Goal: Task Accomplishment & Management: Manage account settings

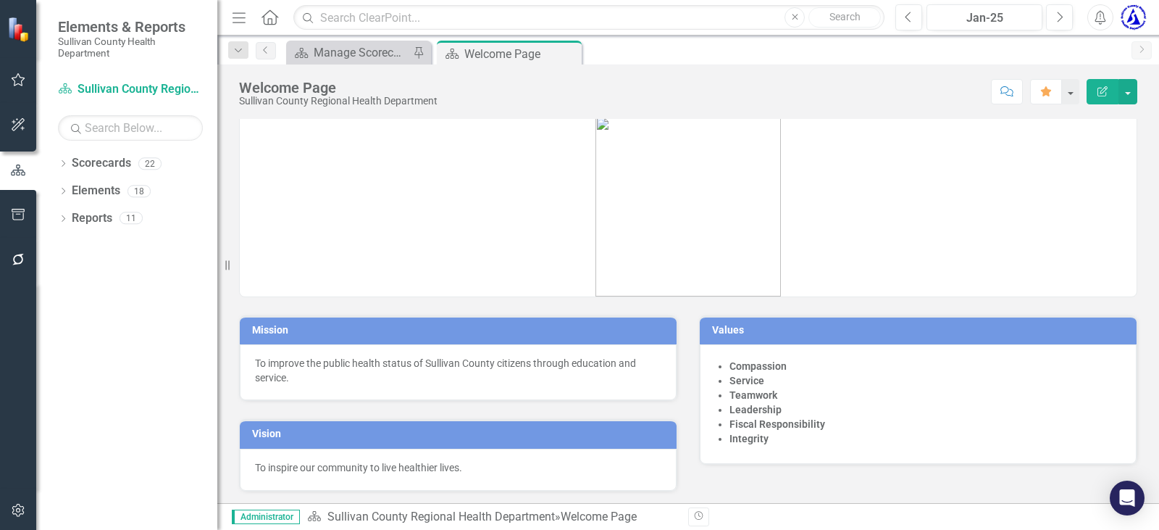
scroll to position [20, 0]
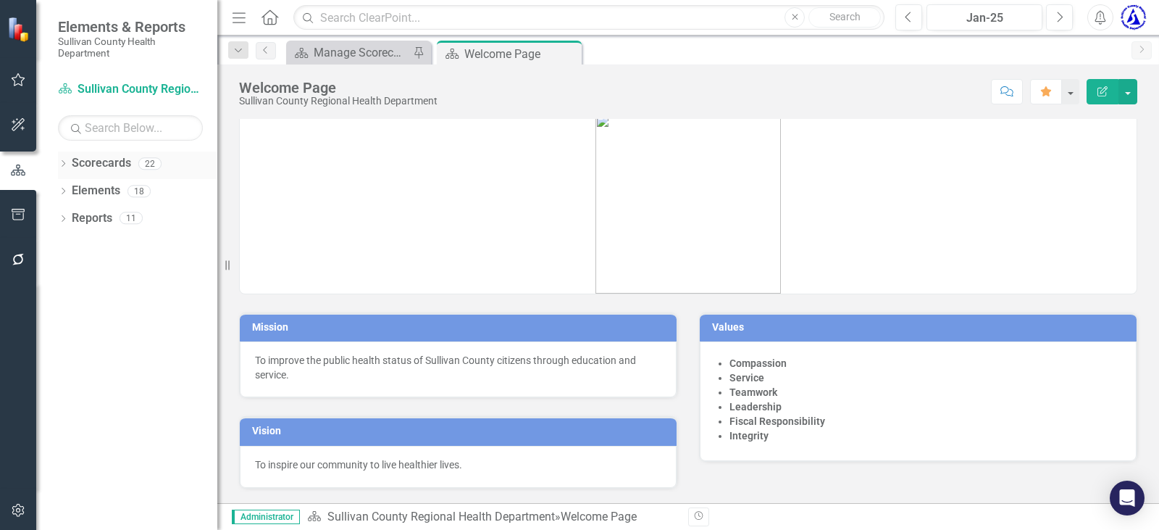
click at [65, 161] on icon "Dropdown" at bounding box center [63, 165] width 10 height 8
click at [128, 187] on link "Sullivan County Regional Health Department" at bounding box center [149, 191] width 138 height 17
click at [72, 193] on icon "Dropdown" at bounding box center [70, 190] width 11 height 9
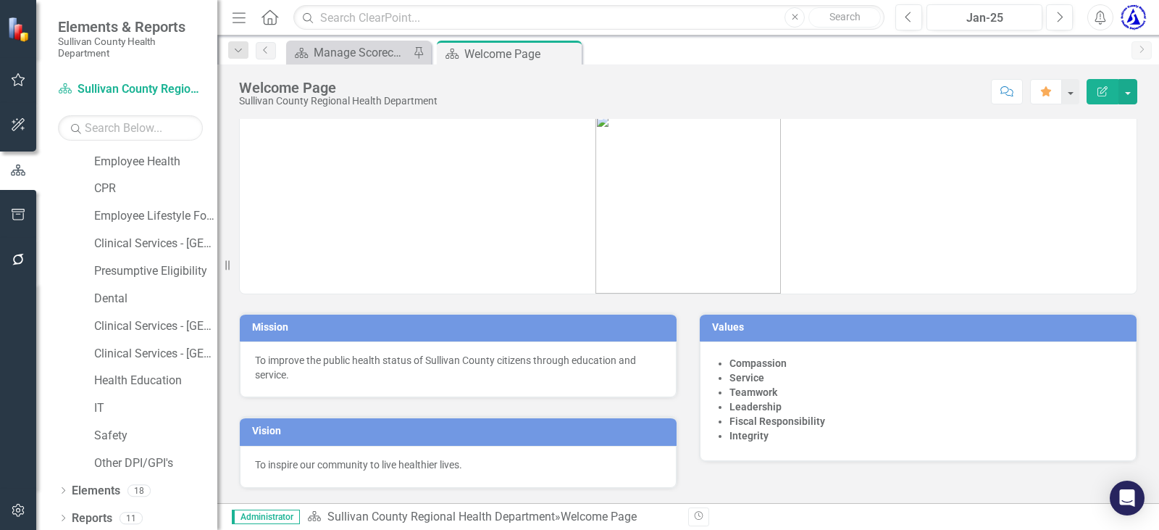
scroll to position [307, 0]
click at [106, 405] on link "IT" at bounding box center [155, 404] width 123 height 17
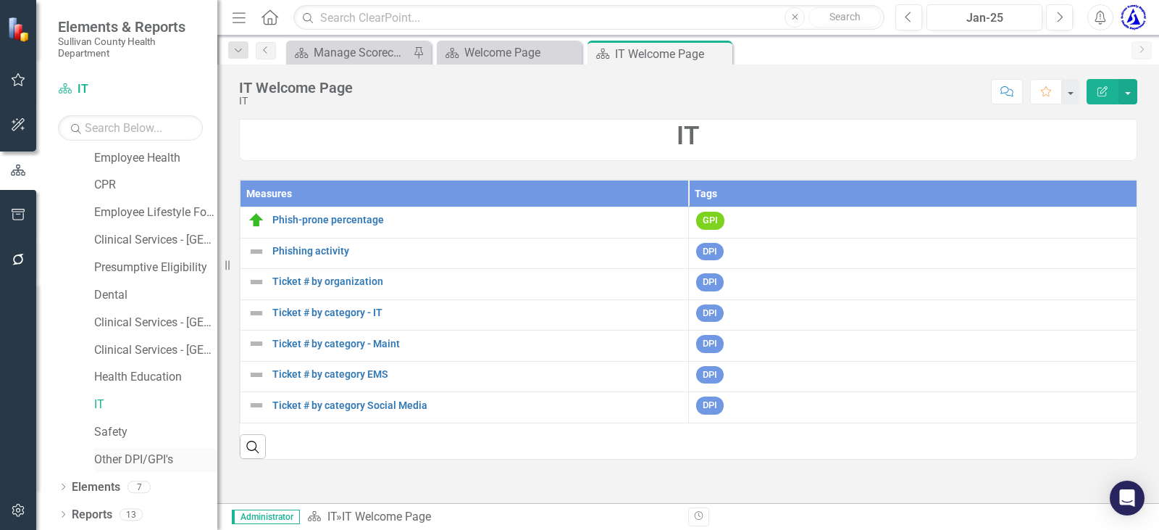
click at [102, 452] on link "Other DPI/GPI's" at bounding box center [155, 459] width 123 height 17
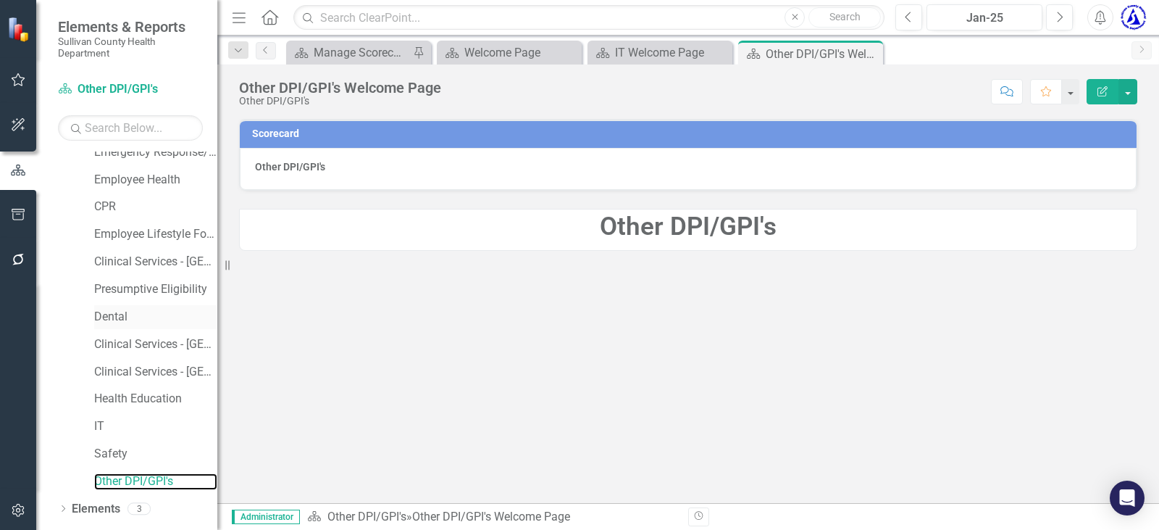
scroll to position [307, 0]
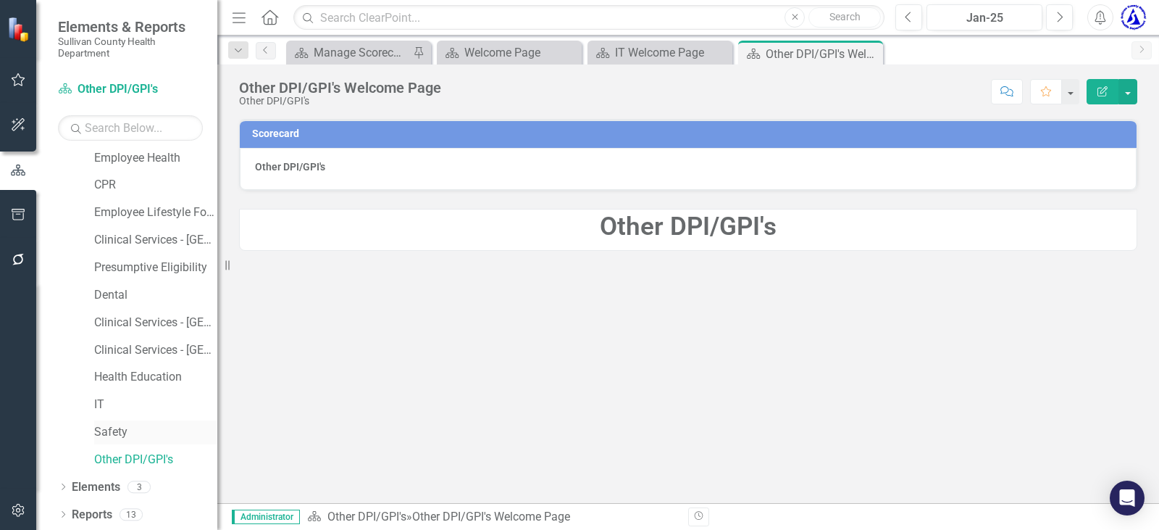
click at [107, 428] on link "Safety" at bounding box center [155, 432] width 123 height 17
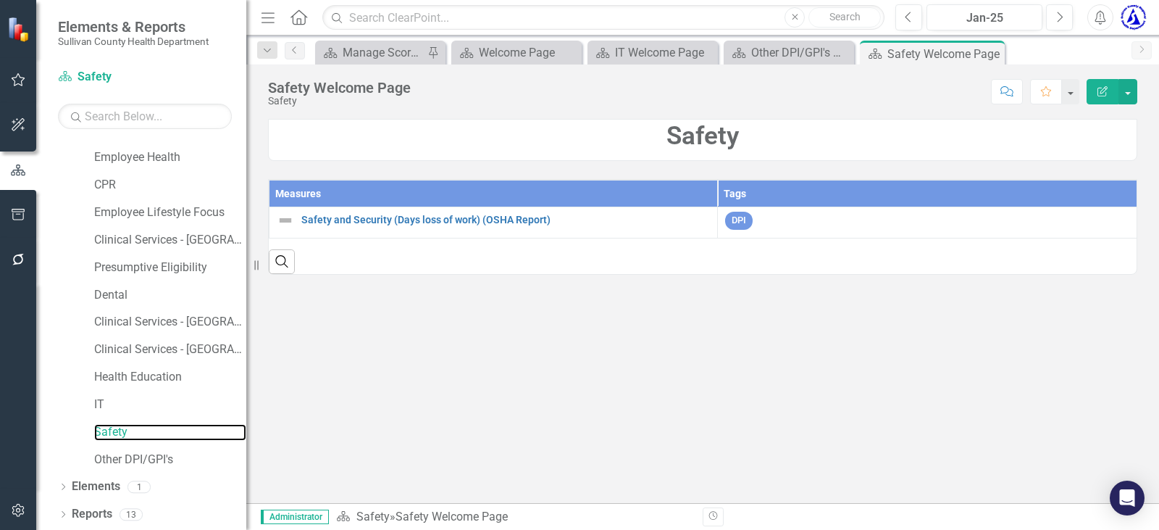
scroll to position [296, 0]
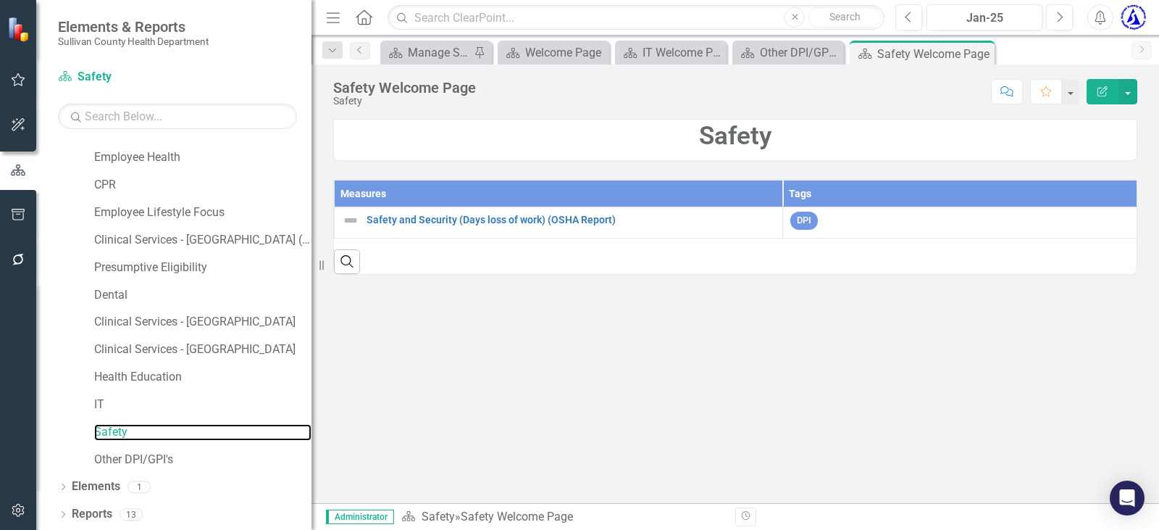
drag, startPoint x: 220, startPoint y: 272, endPoint x: 312, endPoint y: 279, distance: 92.3
click at [312, 279] on div "Resize" at bounding box center [318, 265] width 12 height 530
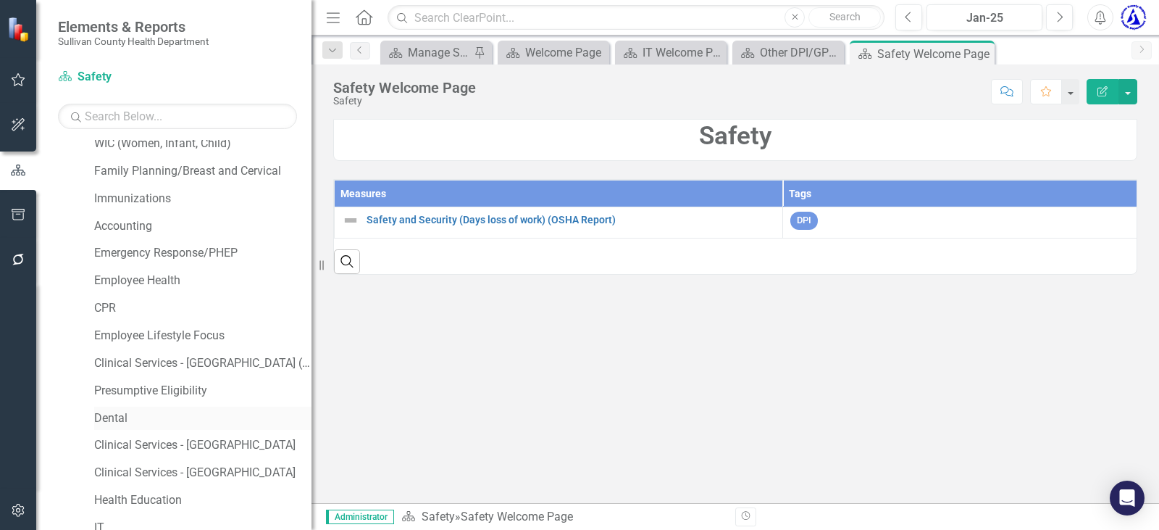
scroll to position [151, 0]
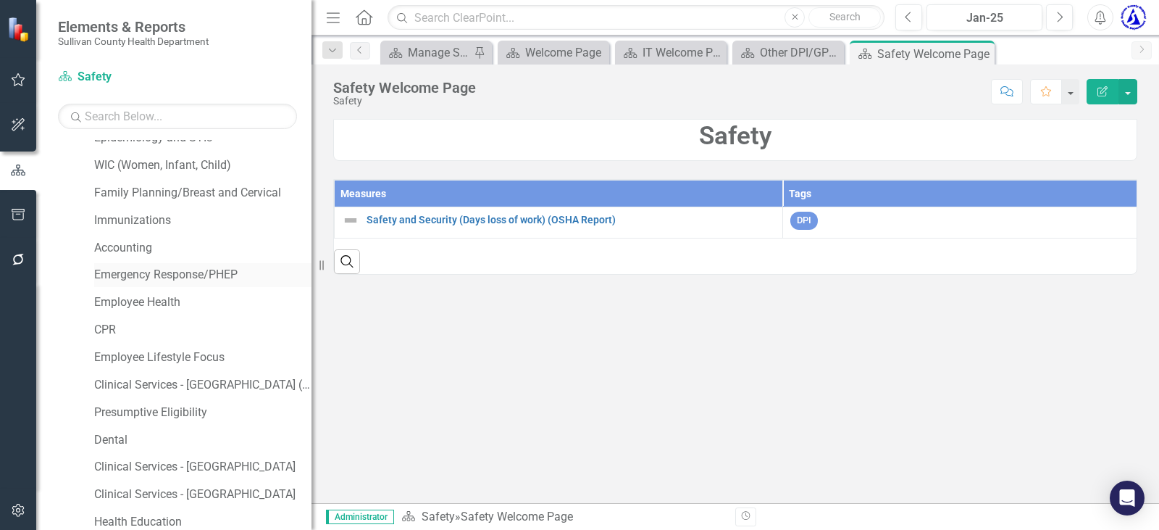
click at [176, 270] on link "Emergency Response/PHEP" at bounding box center [202, 275] width 217 height 17
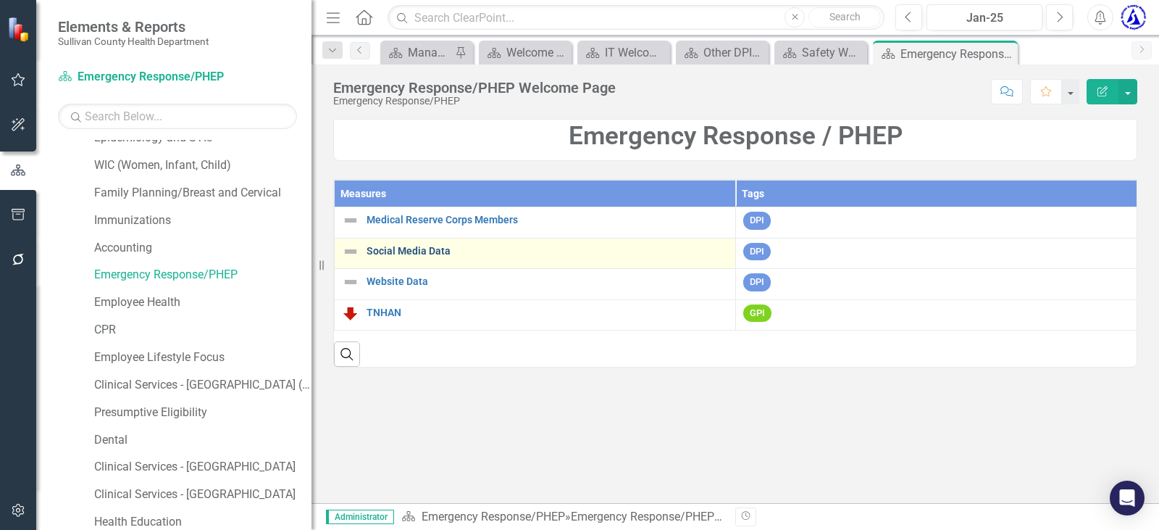
click at [406, 253] on link "Social Media Data" at bounding box center [548, 251] width 362 height 11
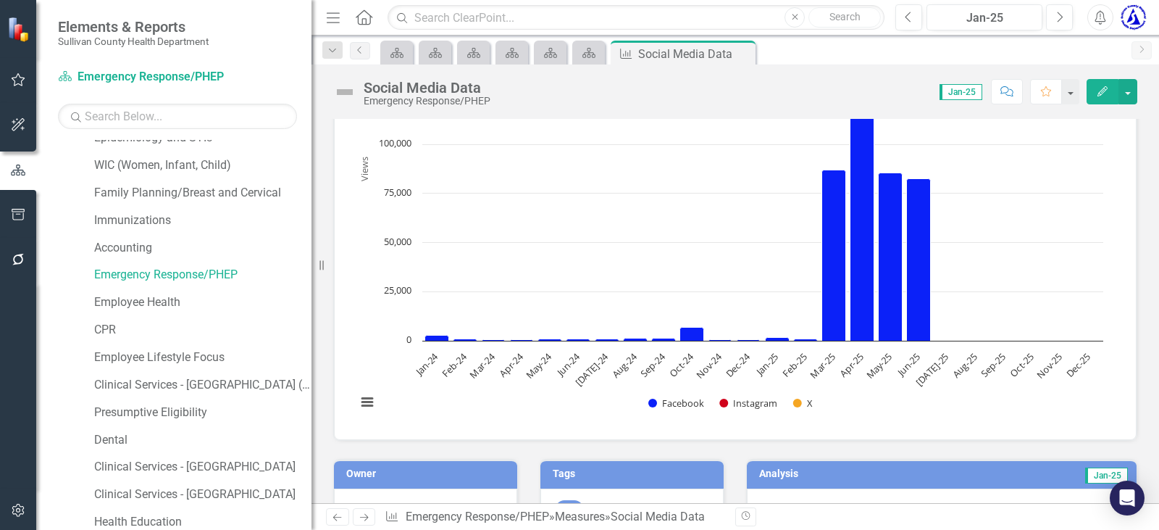
scroll to position [145, 0]
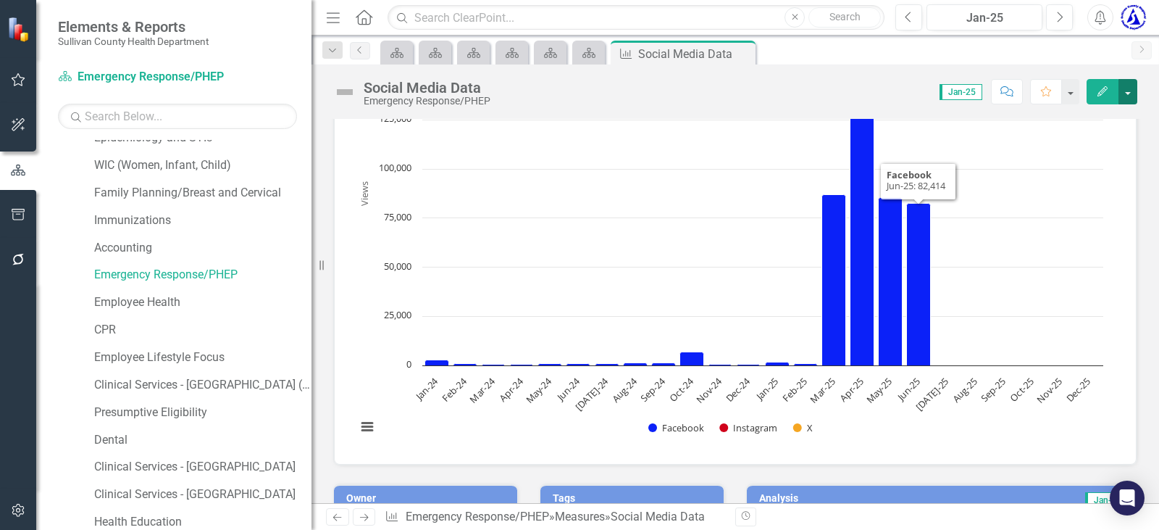
click at [1123, 83] on button "button" at bounding box center [1128, 91] width 19 height 25
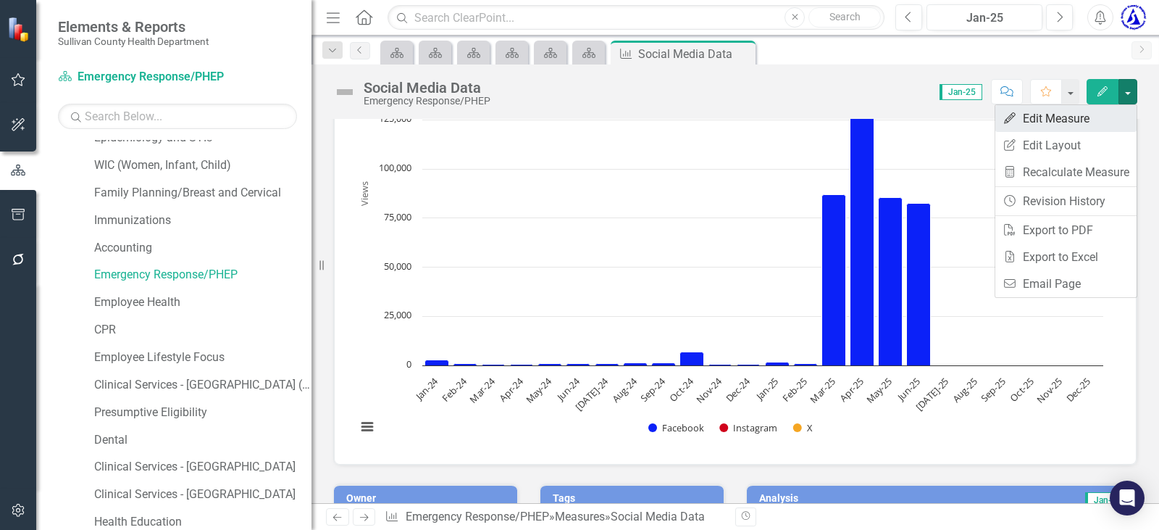
click at [1060, 118] on link "Edit Edit Measure" at bounding box center [1066, 118] width 141 height 27
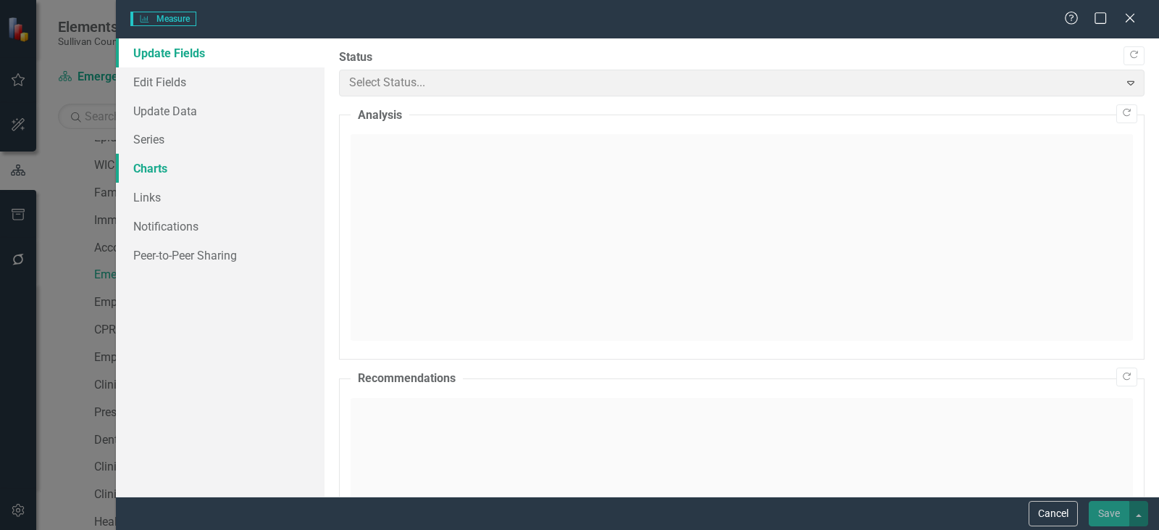
click at [150, 163] on link "Charts" at bounding box center [220, 168] width 209 height 29
click at [154, 167] on link "Charts" at bounding box center [220, 168] width 209 height 29
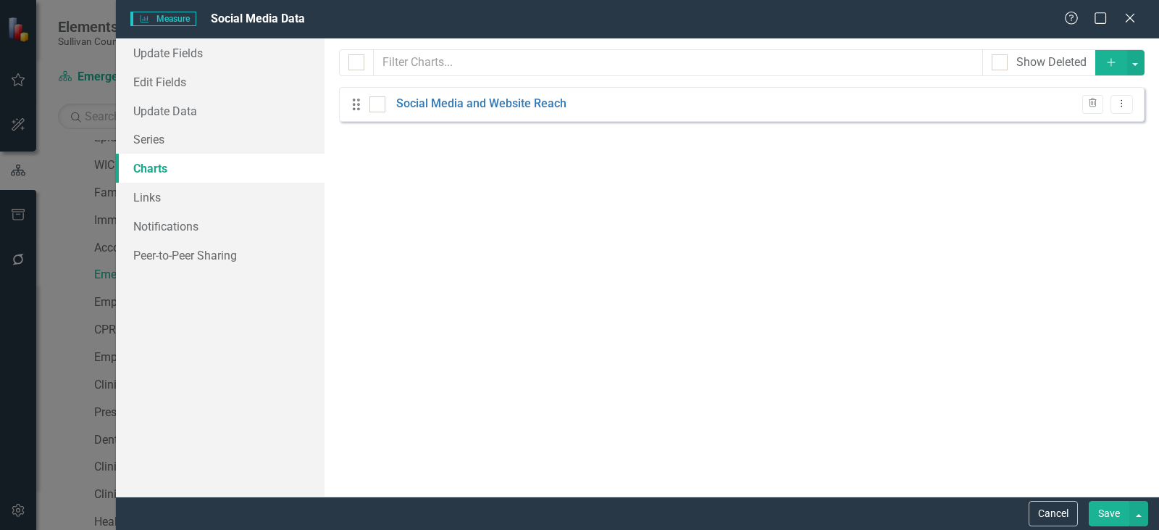
click at [1112, 60] on icon "button" at bounding box center [1111, 62] width 8 height 8
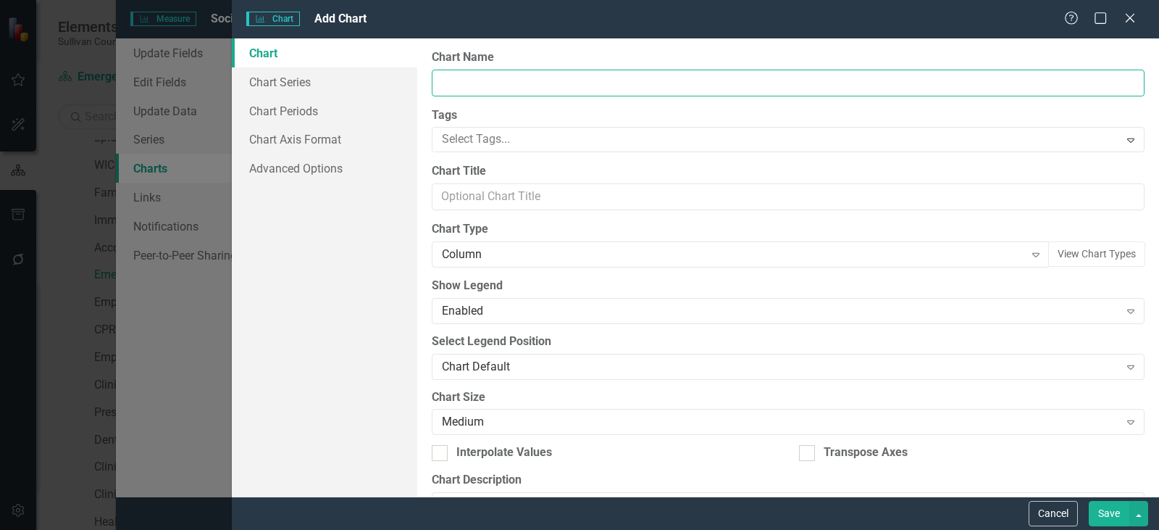
click at [454, 88] on input "Chart Name" at bounding box center [788, 83] width 713 height 27
type input "Facebook Followers"
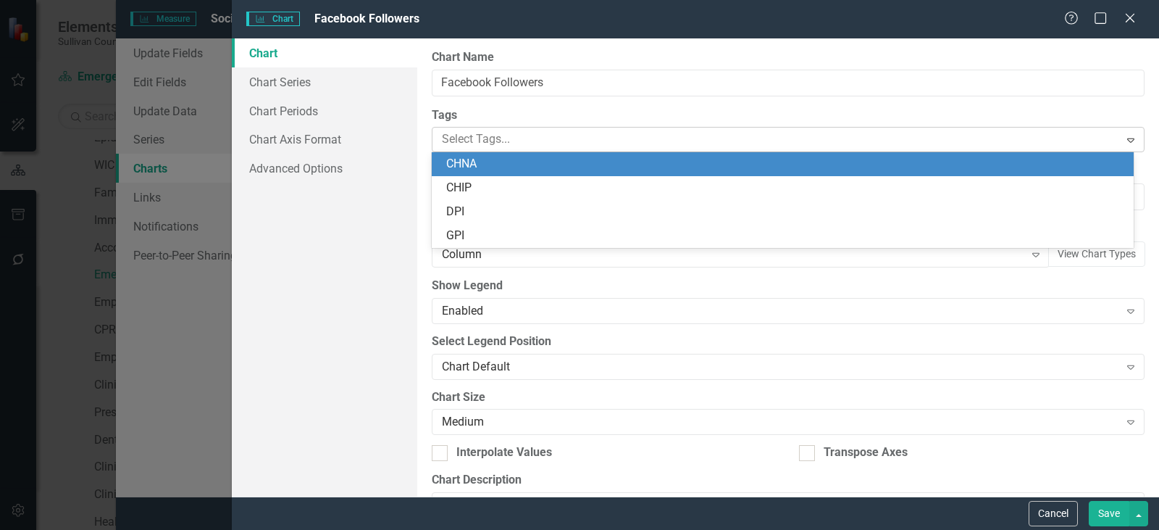
click at [462, 141] on div at bounding box center [777, 140] width 683 height 20
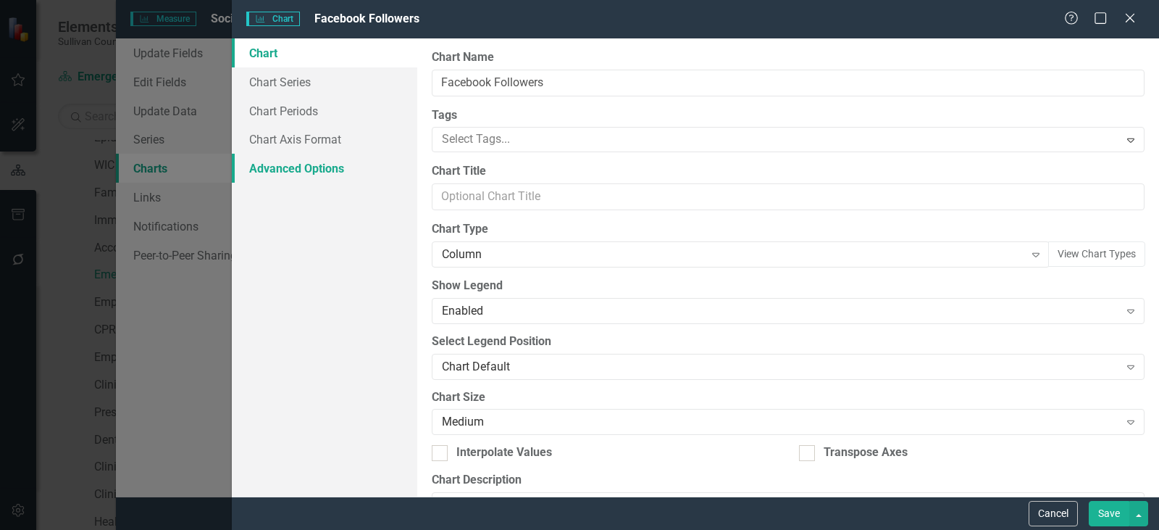
click at [415, 170] on link "Advanced Options" at bounding box center [325, 168] width 186 height 29
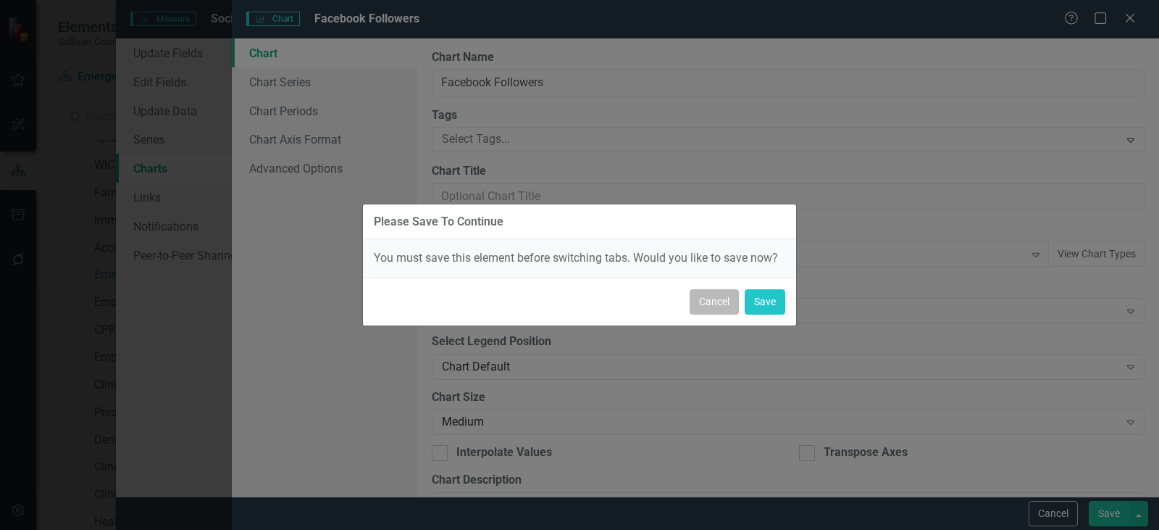
click at [715, 298] on button "Cancel" at bounding box center [714, 301] width 49 height 25
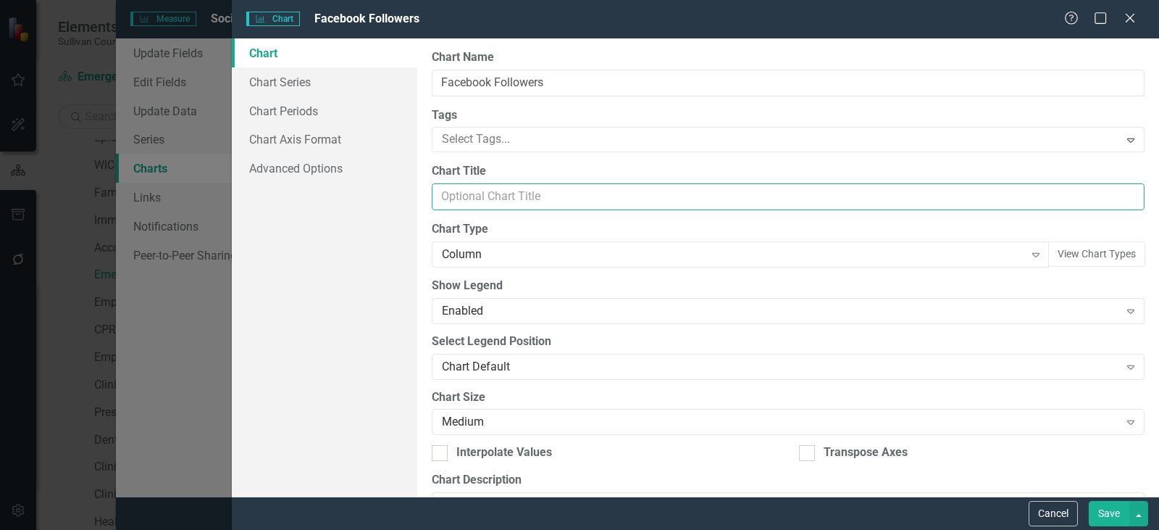
click at [492, 194] on input "Chart Title" at bounding box center [788, 196] width 713 height 27
type input "f"
type input "Facebook Followers"
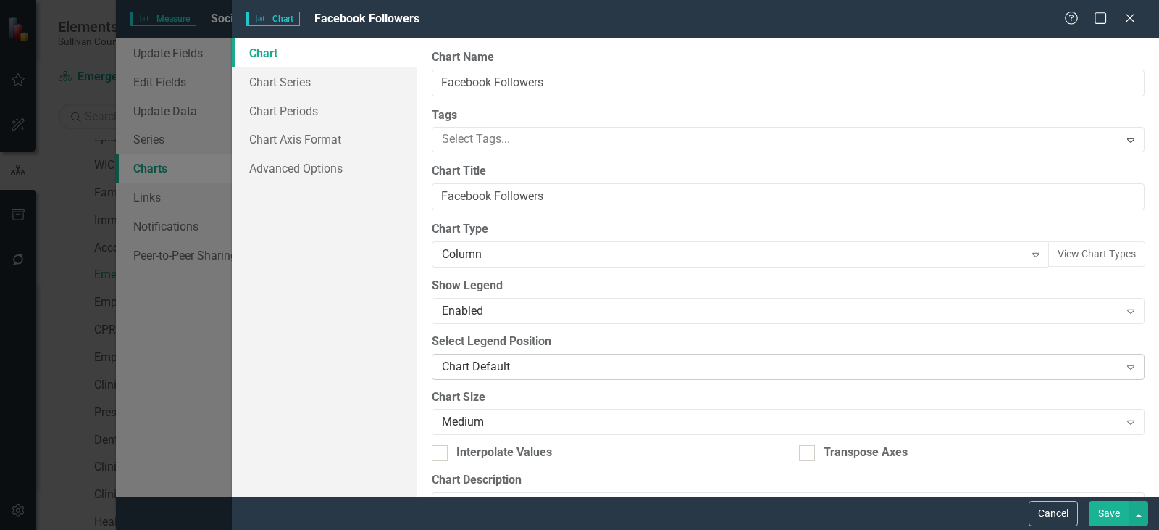
click at [512, 367] on div "Chart Default" at bounding box center [781, 366] width 678 height 17
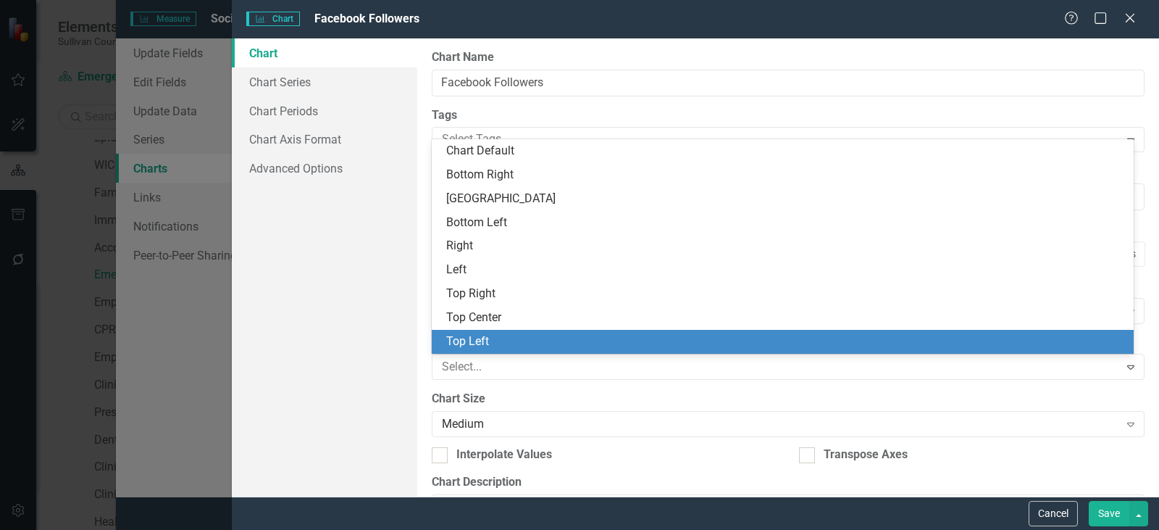
click at [392, 336] on div "Chart Chart Series Chart Periods Chart Axis Format Advanced Options" at bounding box center [325, 267] width 186 height 458
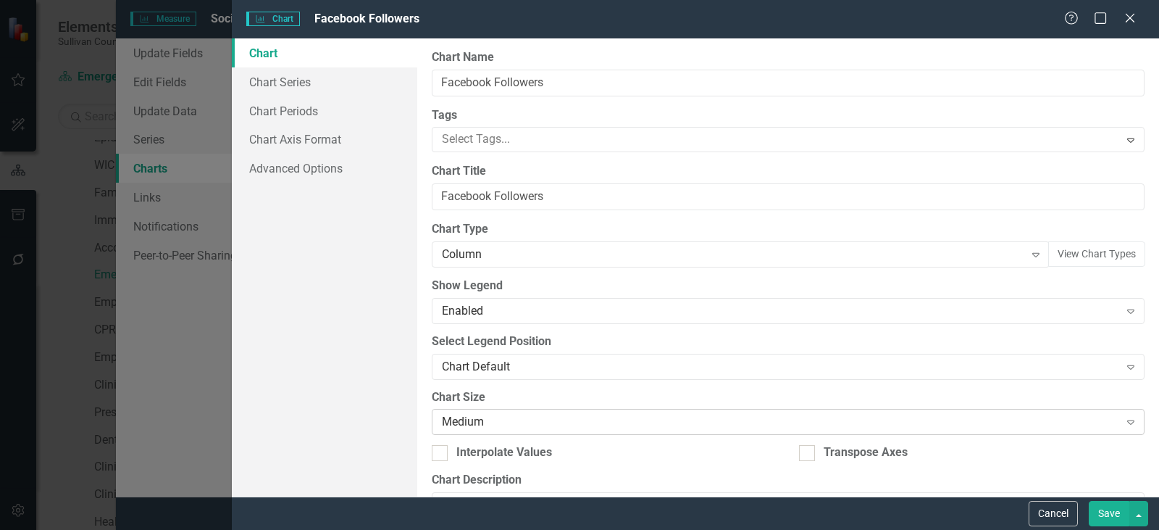
click at [486, 415] on div "Medium" at bounding box center [781, 422] width 678 height 17
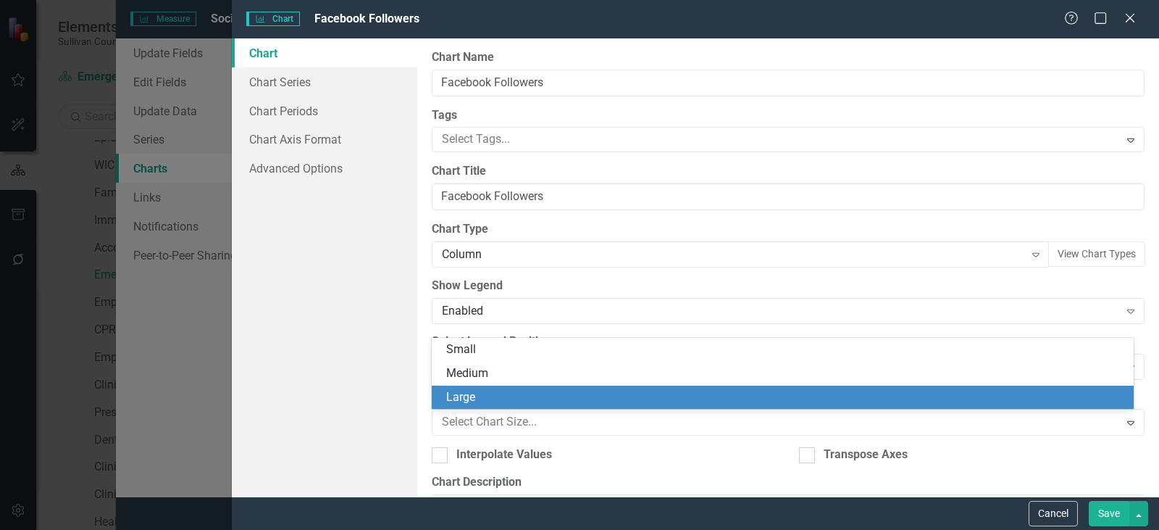
click at [488, 385] on div "Small Medium Large" at bounding box center [783, 374] width 702 height 72
click at [489, 386] on div "Large" at bounding box center [783, 398] width 702 height 24
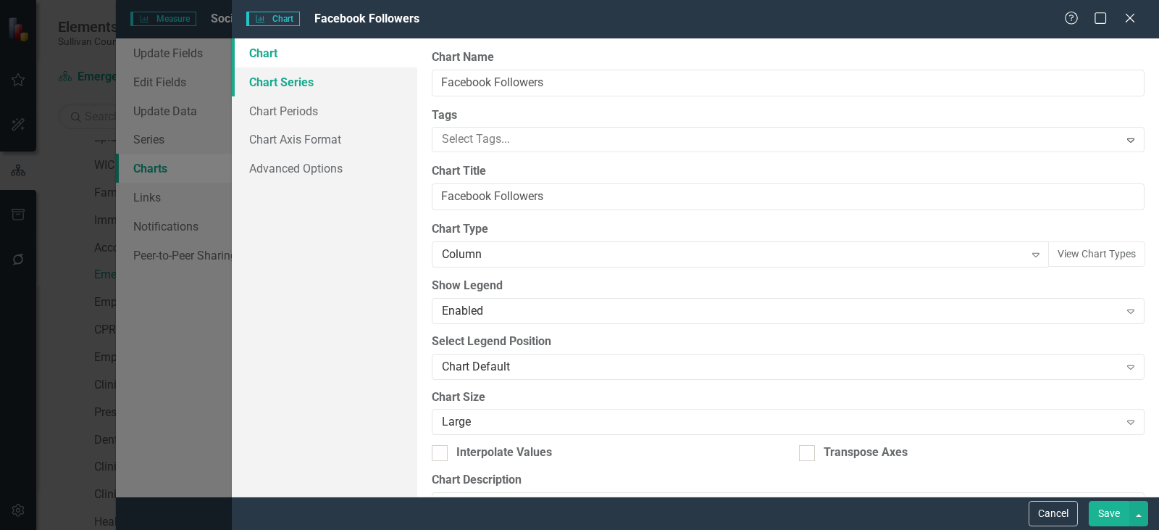
click at [288, 82] on link "Chart Series" at bounding box center [325, 81] width 186 height 29
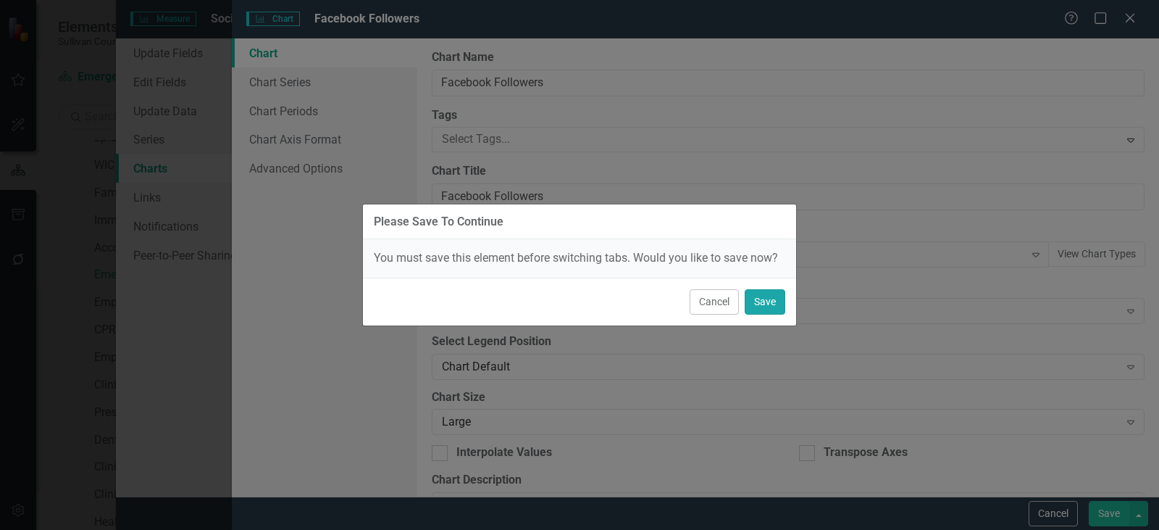
drag, startPoint x: 759, startPoint y: 300, endPoint x: 445, endPoint y: 364, distance: 320.2
click at [759, 300] on button "Save" at bounding box center [765, 301] width 41 height 25
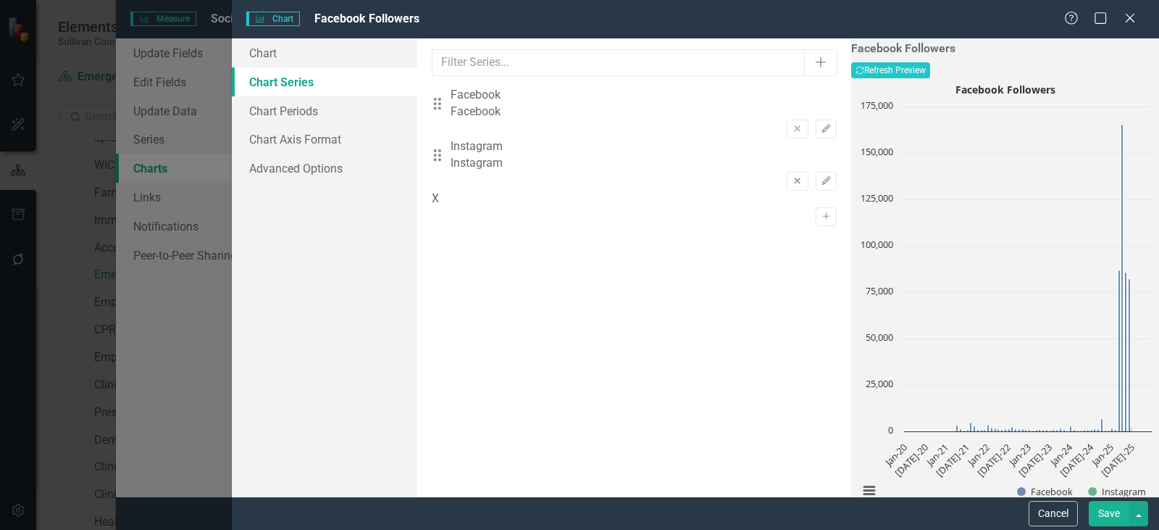
click at [792, 177] on icon "Remove" at bounding box center [797, 181] width 11 height 9
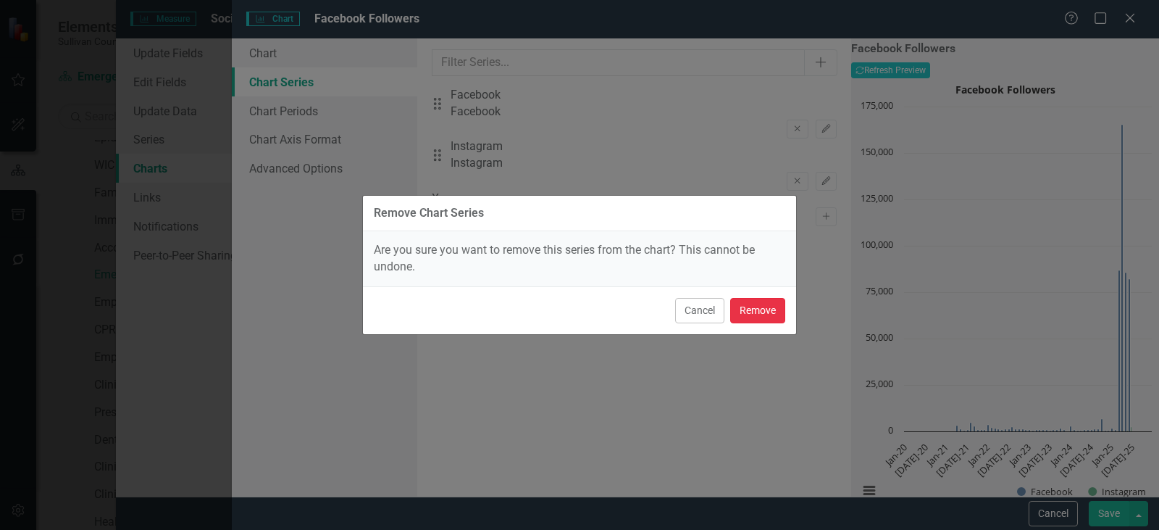
click at [741, 309] on button "Remove" at bounding box center [757, 310] width 55 height 25
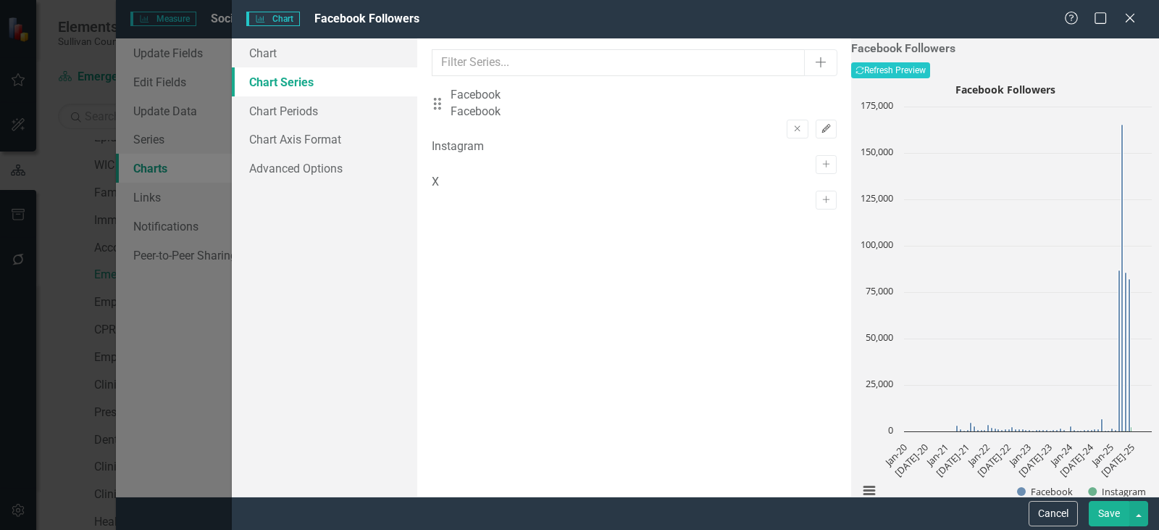
click at [821, 125] on icon "Edit" at bounding box center [826, 129] width 11 height 9
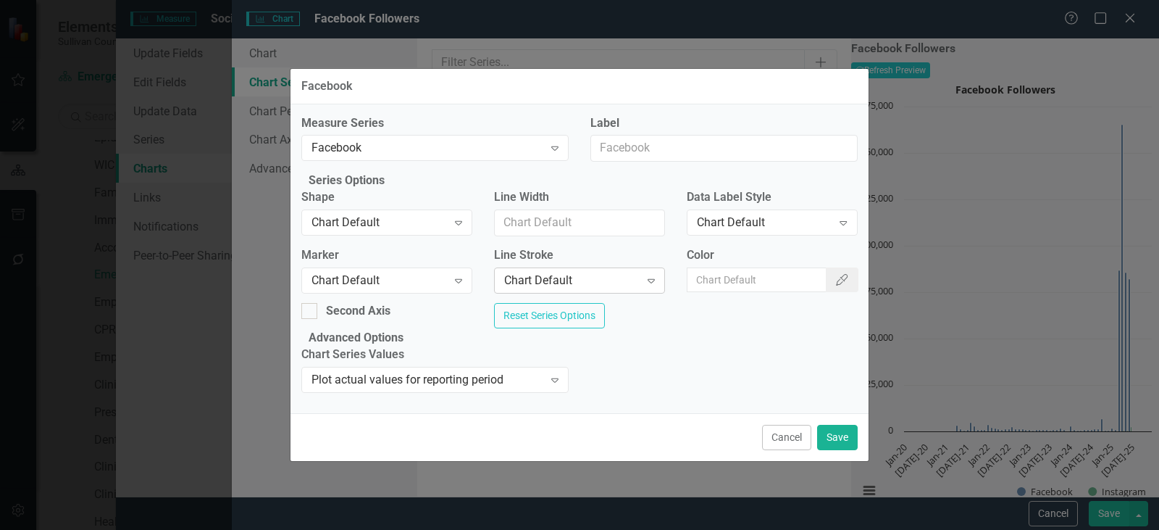
click at [563, 273] on div "Chart Default" at bounding box center [572, 280] width 136 height 17
click at [562, 212] on input "Line Width" at bounding box center [579, 222] width 171 height 27
click at [520, 388] on div "Plot actual values for reporting period" at bounding box center [428, 380] width 232 height 17
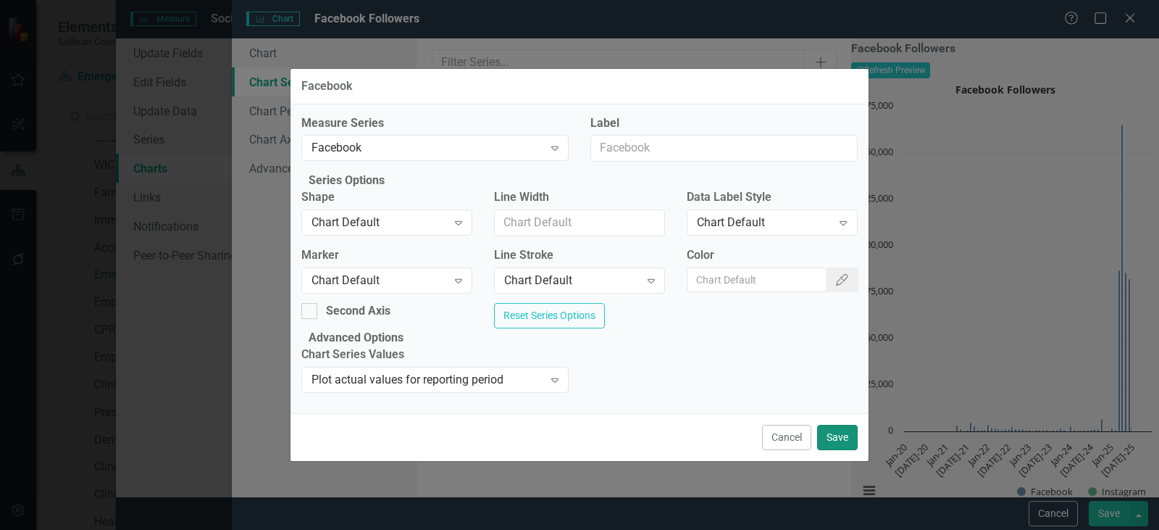
click at [832, 450] on button "Save" at bounding box center [837, 437] width 41 height 25
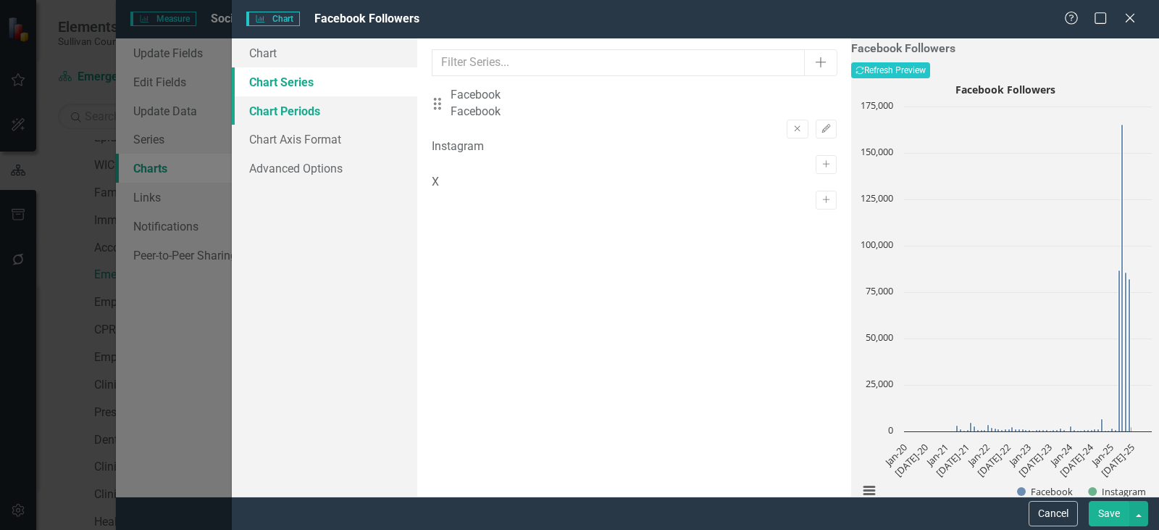
click at [278, 115] on link "Chart Periods" at bounding box center [325, 110] width 186 height 29
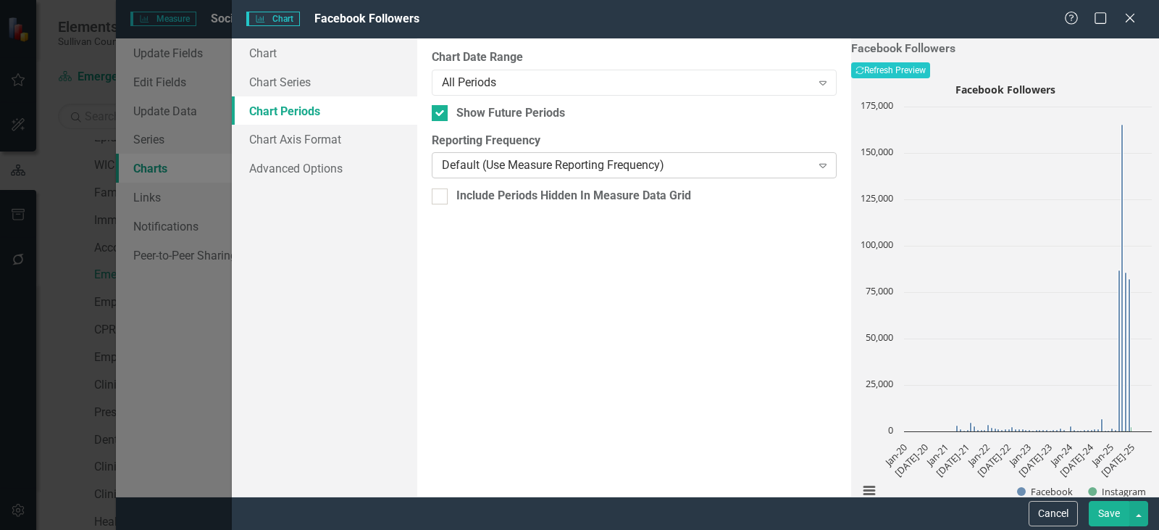
click at [551, 164] on div "Default (Use Measure Reporting Frequency)" at bounding box center [627, 165] width 370 height 17
click at [865, 71] on icon "Recalculate" at bounding box center [860, 70] width 9 height 9
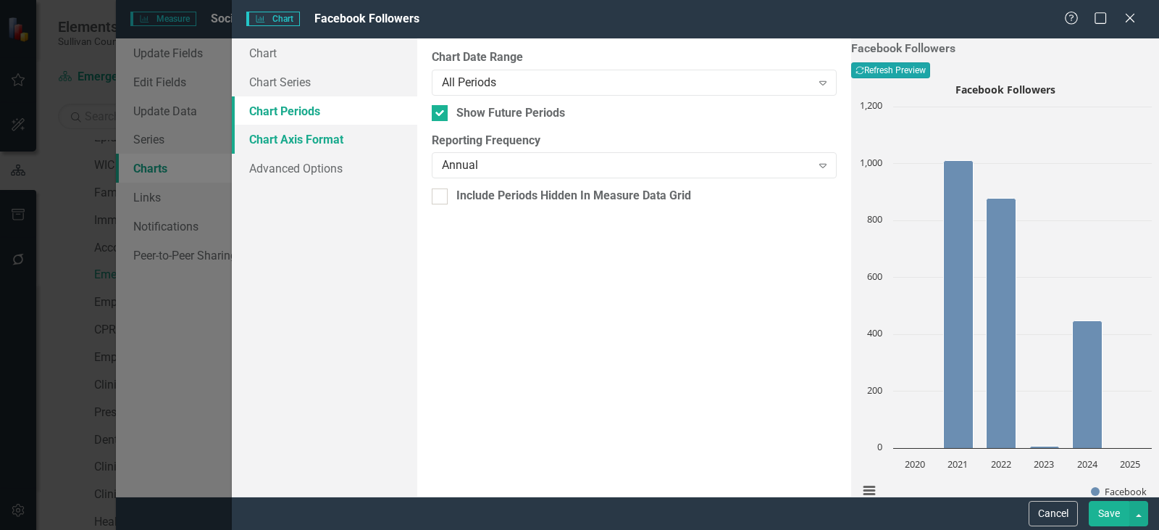
click at [315, 146] on link "Chart Axis Format" at bounding box center [325, 139] width 186 height 29
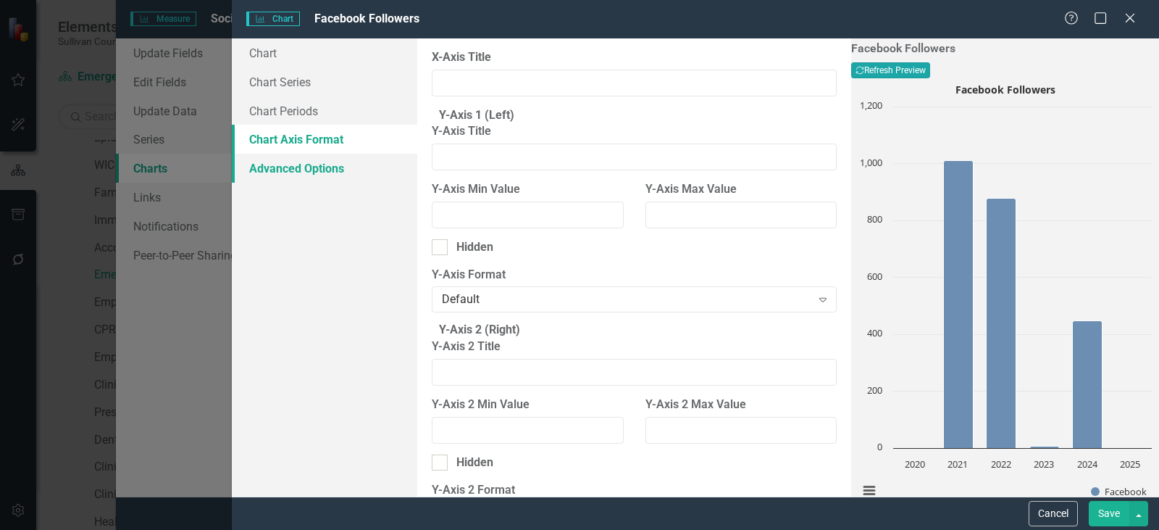
click at [304, 172] on link "Advanced Options" at bounding box center [325, 168] width 186 height 29
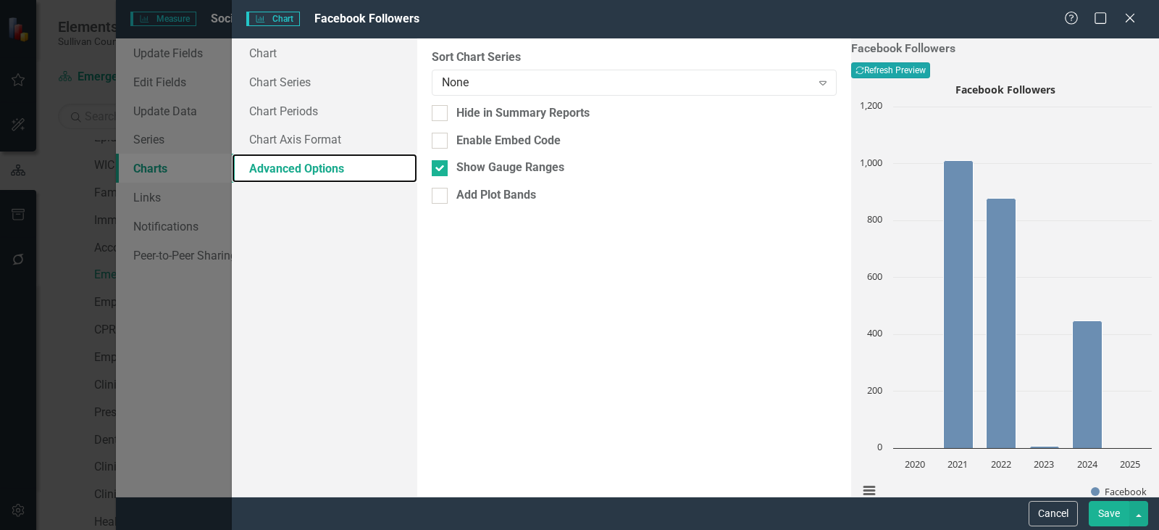
scroll to position [58, 0]
click at [1107, 516] on button "Save" at bounding box center [1109, 513] width 41 height 25
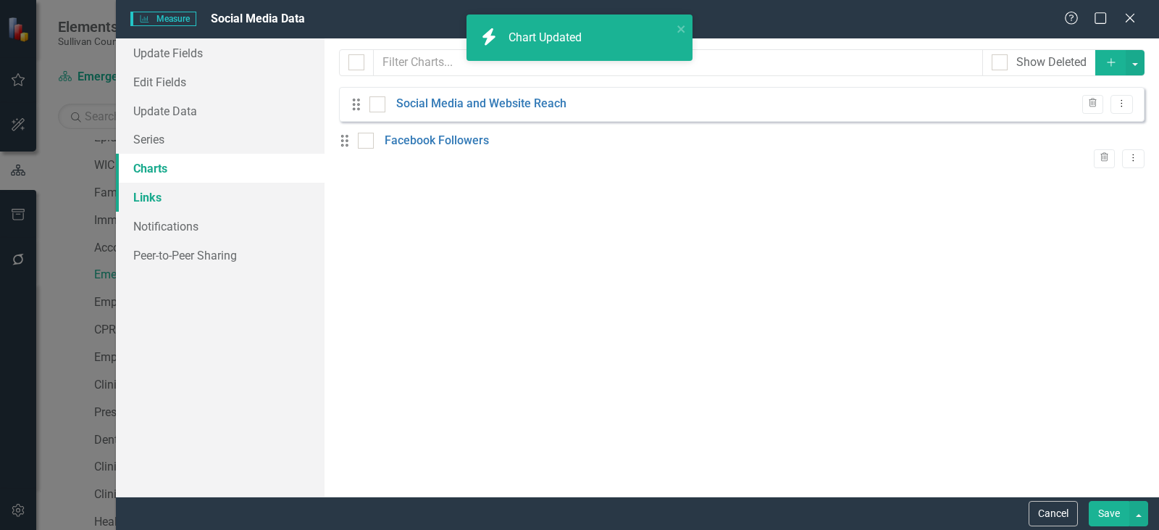
click at [154, 202] on link "Links" at bounding box center [220, 197] width 209 height 29
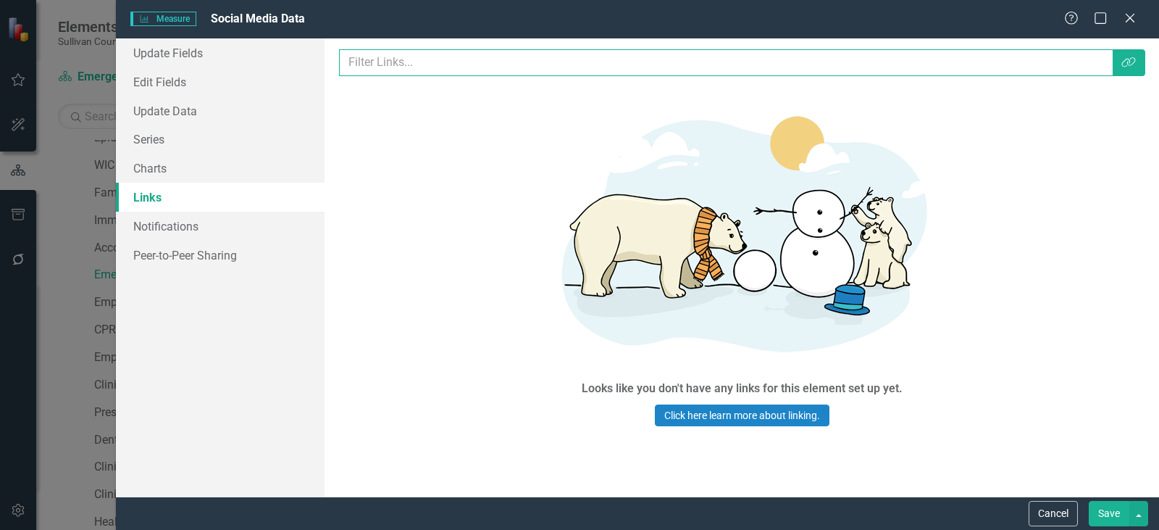
click at [440, 62] on input "text" at bounding box center [726, 62] width 775 height 27
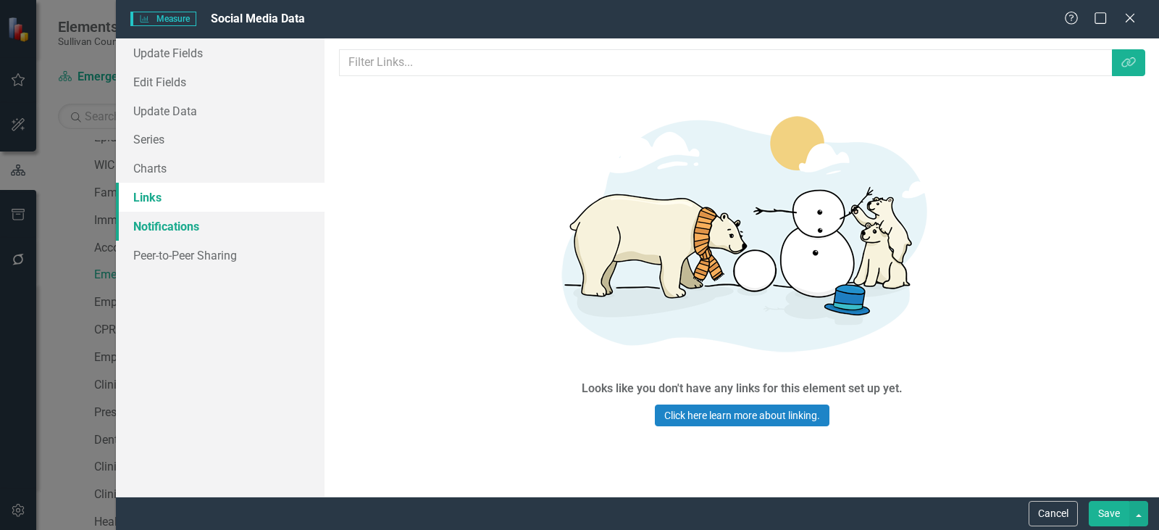
click at [181, 221] on link "Notifications" at bounding box center [220, 226] width 209 height 29
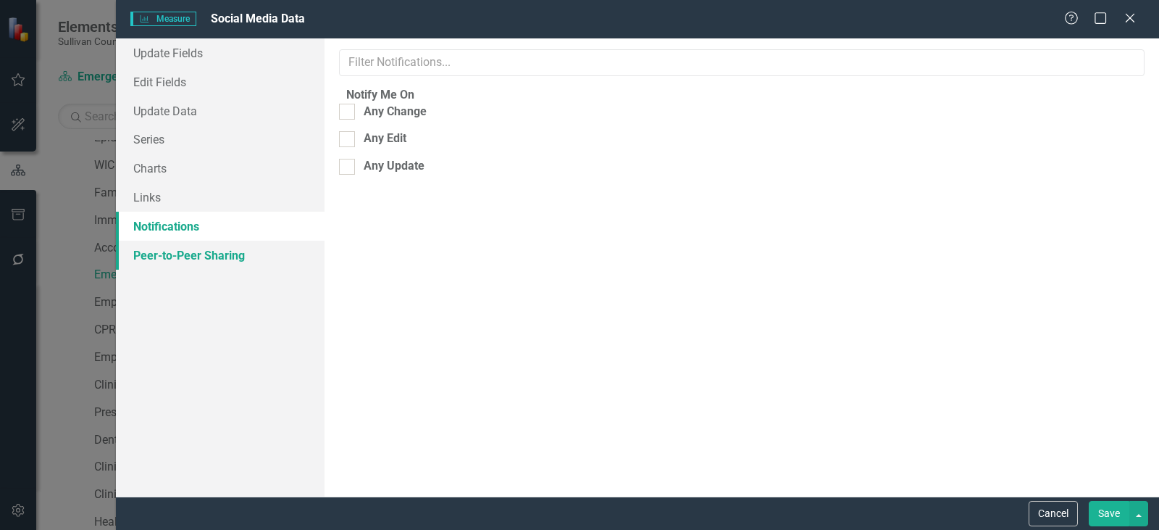
click at [183, 254] on link "Peer-to-Peer Sharing" at bounding box center [220, 255] width 209 height 29
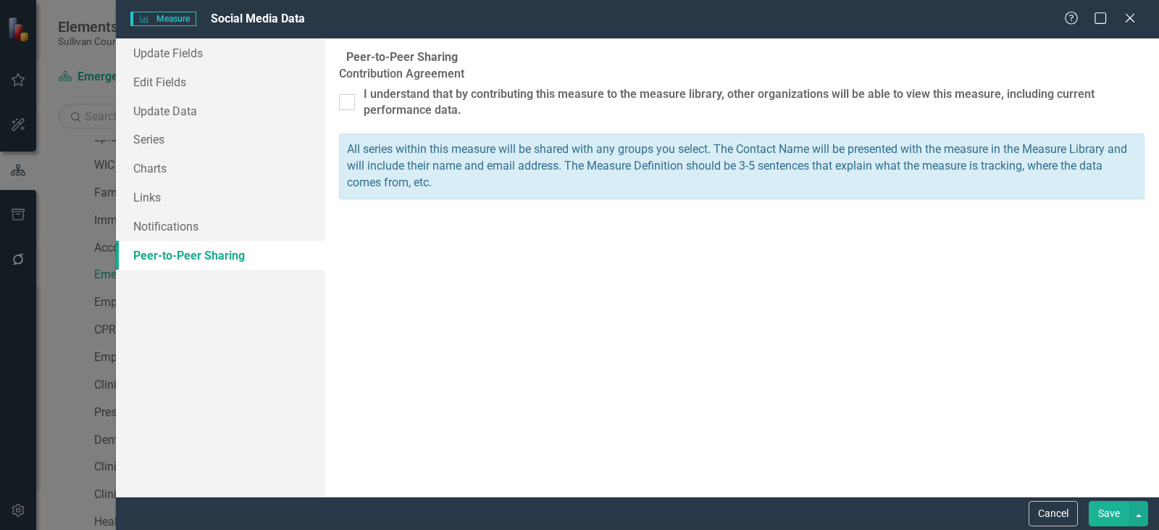
click at [1105, 516] on button "Save" at bounding box center [1109, 513] width 41 height 25
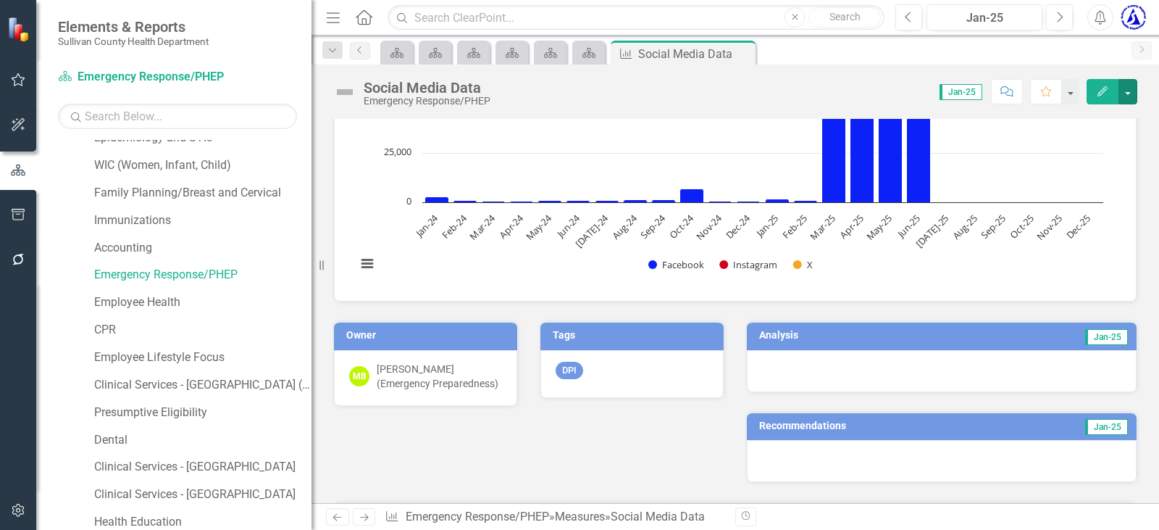
scroll to position [290, 0]
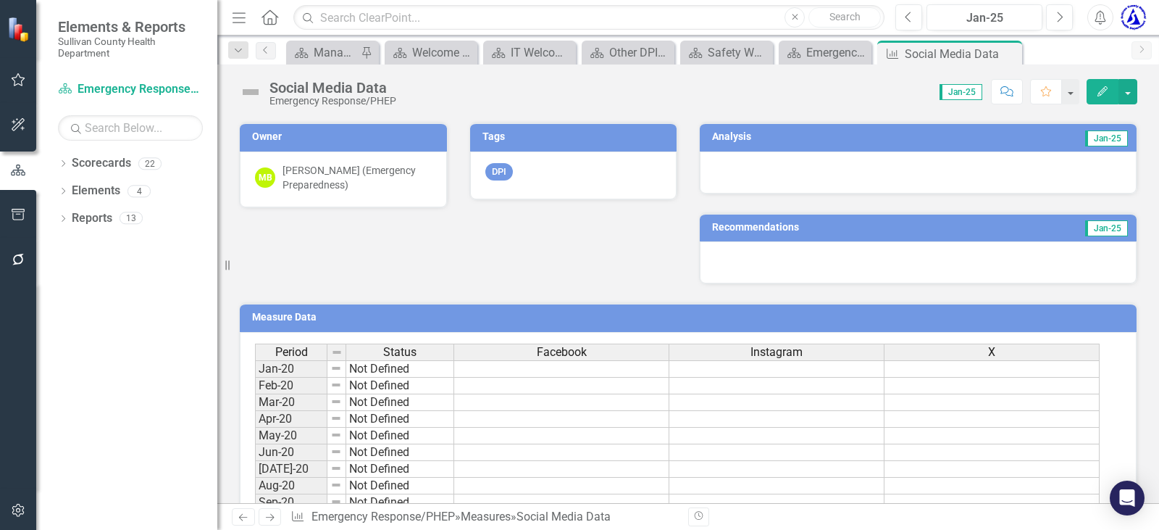
scroll to position [507, 0]
click at [1126, 93] on button "button" at bounding box center [1128, 91] width 19 height 25
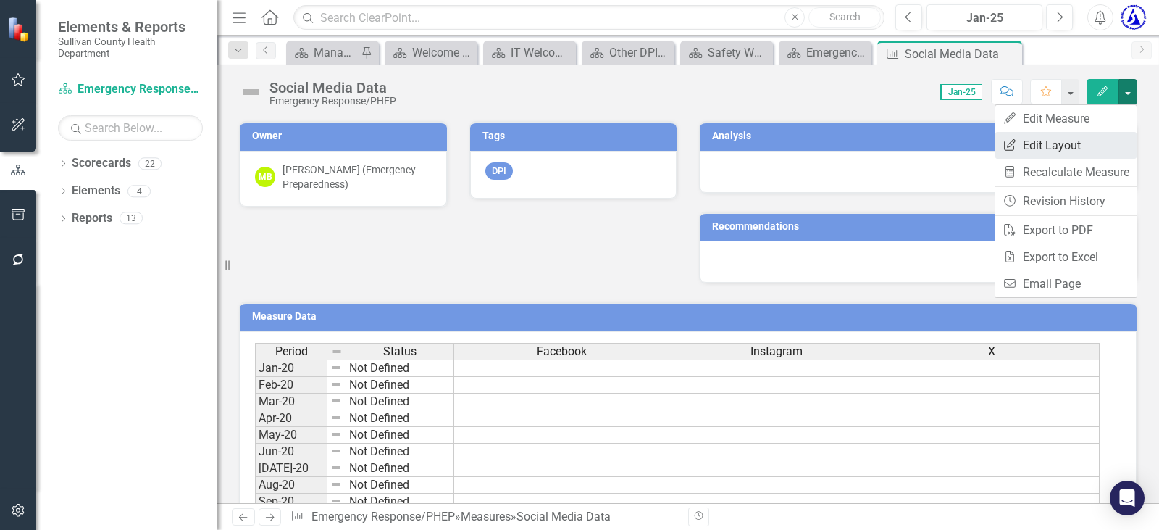
click at [1084, 148] on link "Edit Report Edit Layout" at bounding box center [1066, 145] width 141 height 27
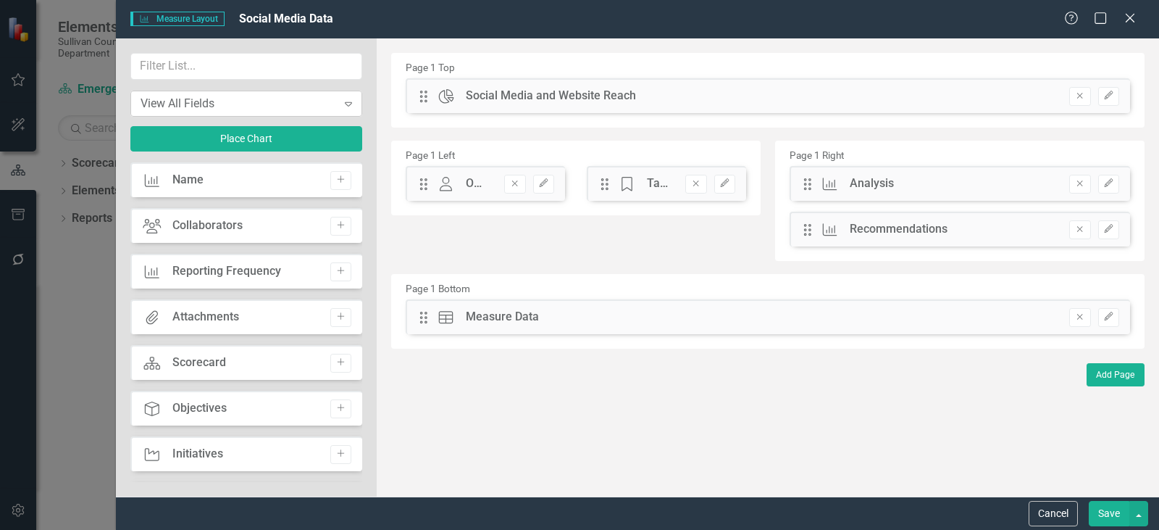
click at [207, 105] on div "View All Fields" at bounding box center [239, 103] width 196 height 17
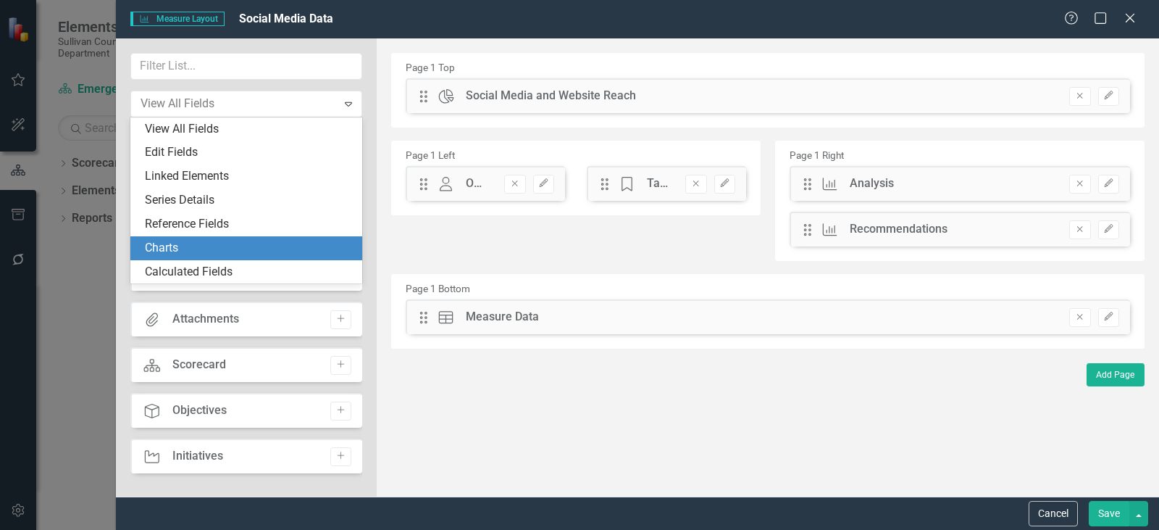
click at [162, 250] on div "Charts" at bounding box center [249, 248] width 209 height 17
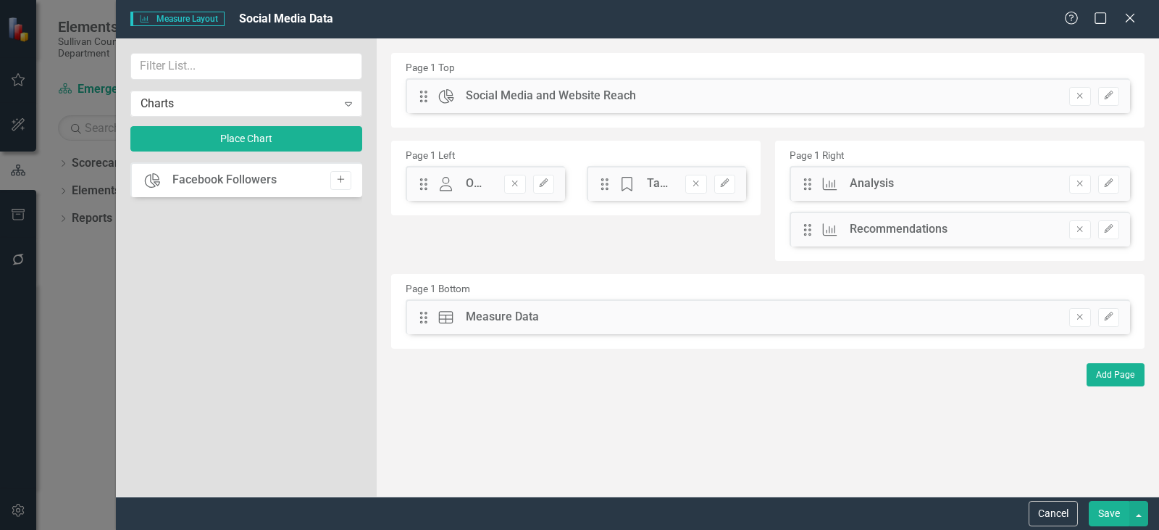
click at [337, 180] on icon "Add" at bounding box center [341, 179] width 11 height 9
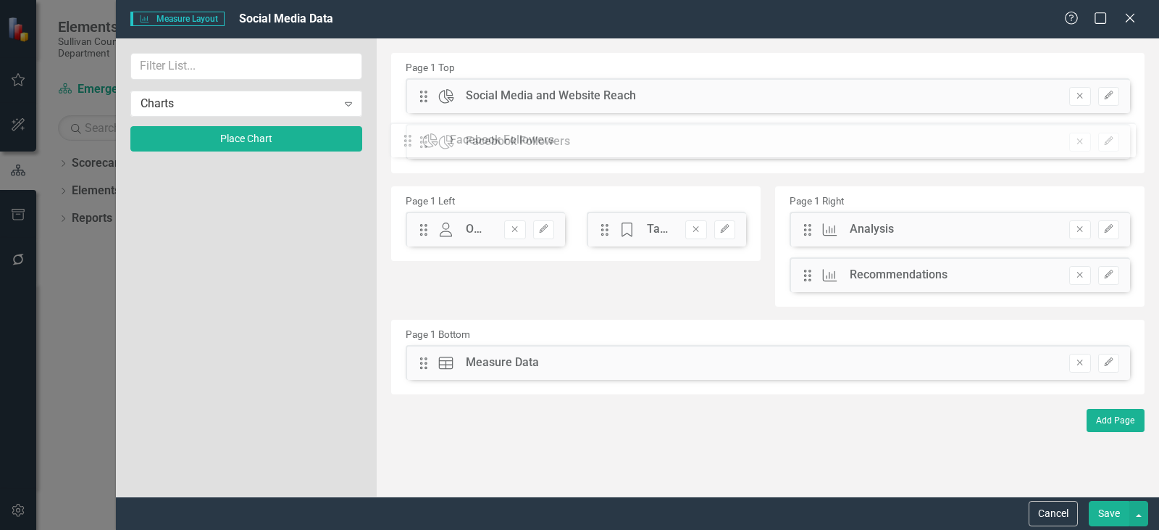
drag, startPoint x: 423, startPoint y: 98, endPoint x: 418, endPoint y: 142, distance: 44.5
click at [1106, 515] on button "Save" at bounding box center [1109, 513] width 41 height 25
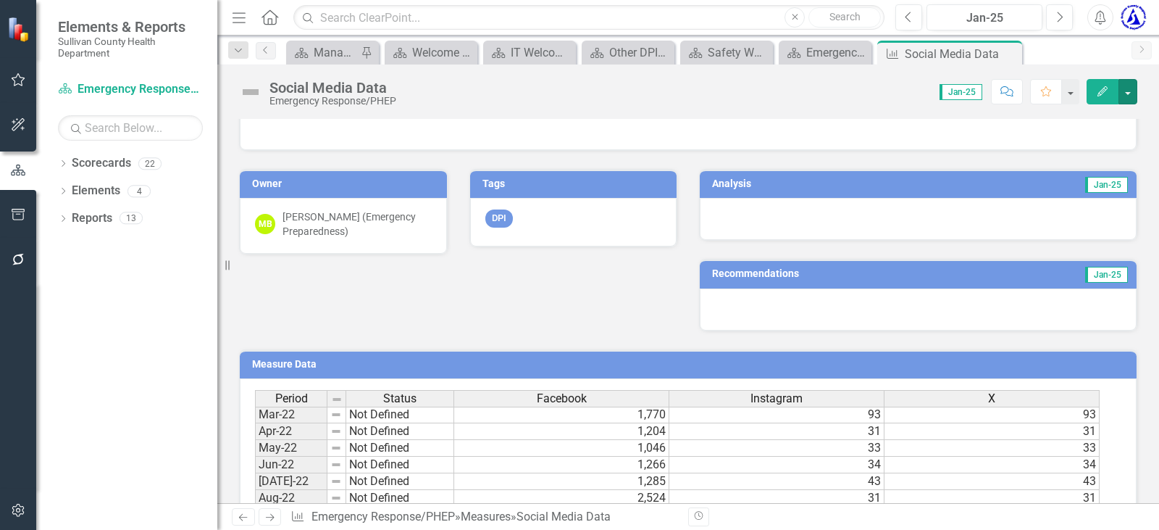
scroll to position [923, 0]
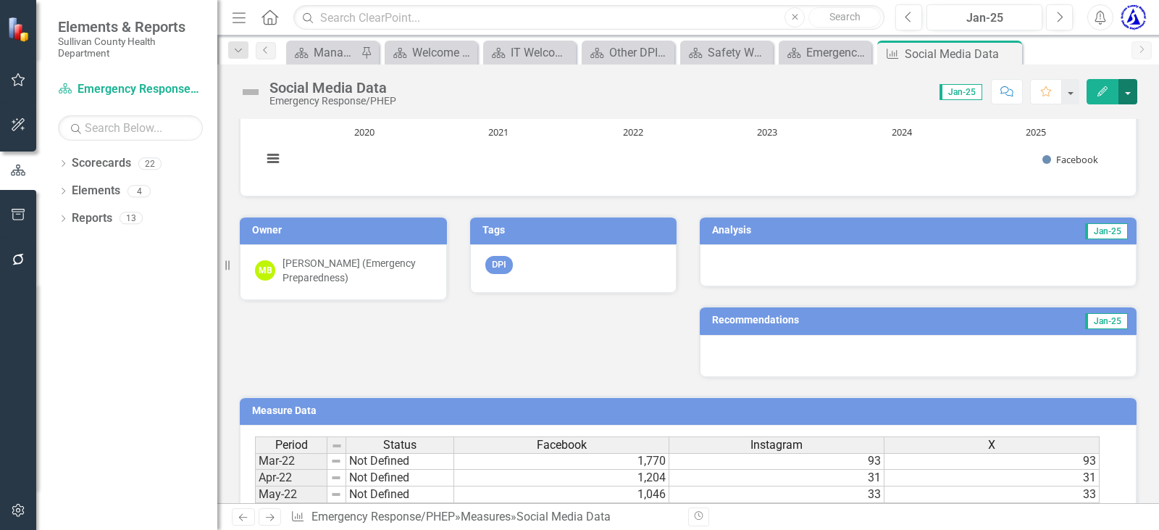
click at [1131, 101] on button "button" at bounding box center [1128, 91] width 19 height 25
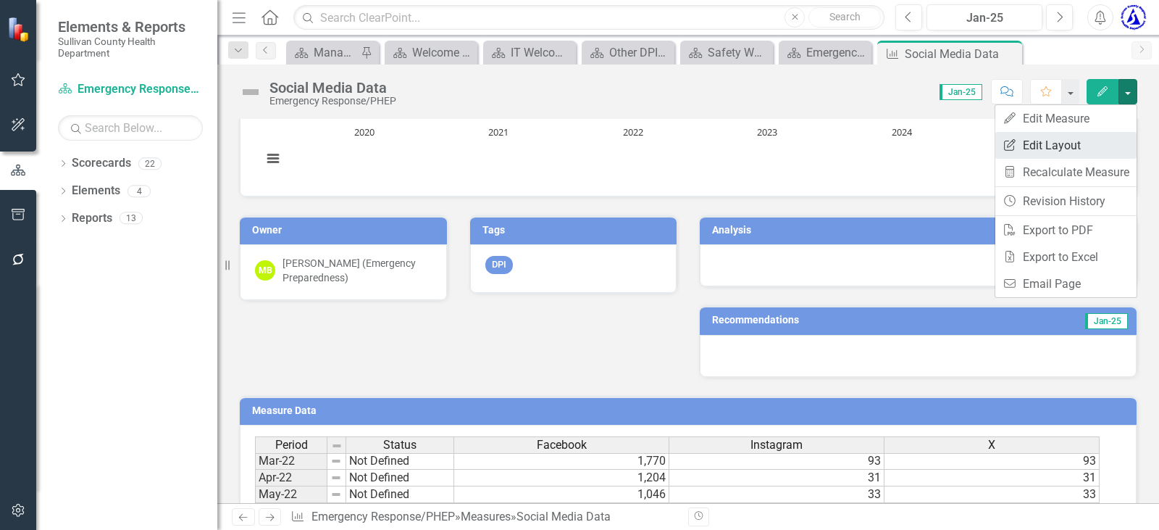
click at [1054, 150] on link "Edit Report Edit Layout" at bounding box center [1066, 145] width 141 height 27
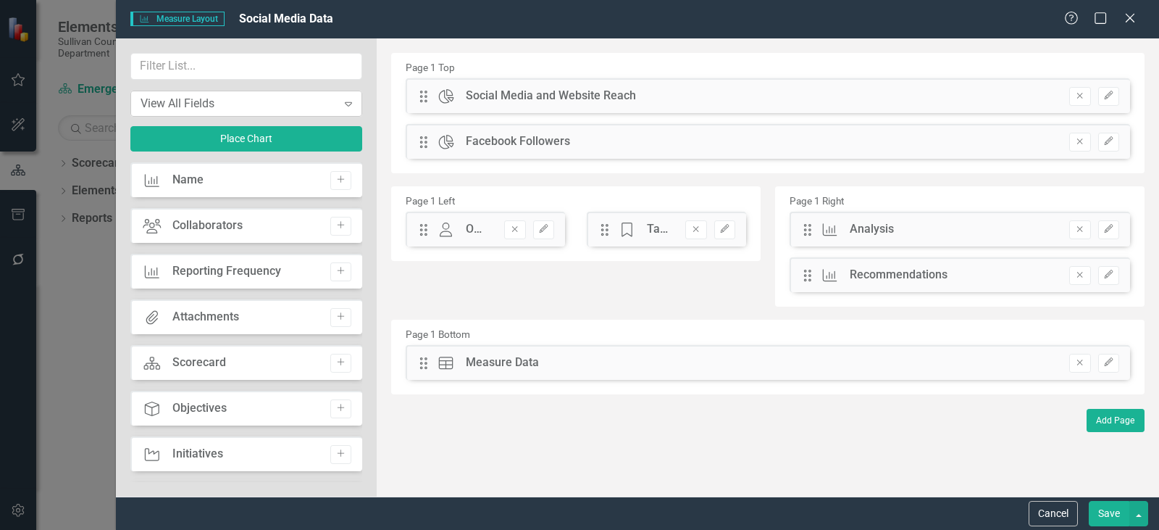
click at [286, 99] on div "View All Fields" at bounding box center [239, 103] width 196 height 17
click at [478, 423] on div "Add Page" at bounding box center [768, 420] width 754 height 23
click at [1109, 421] on button "Add Page" at bounding box center [1116, 420] width 58 height 23
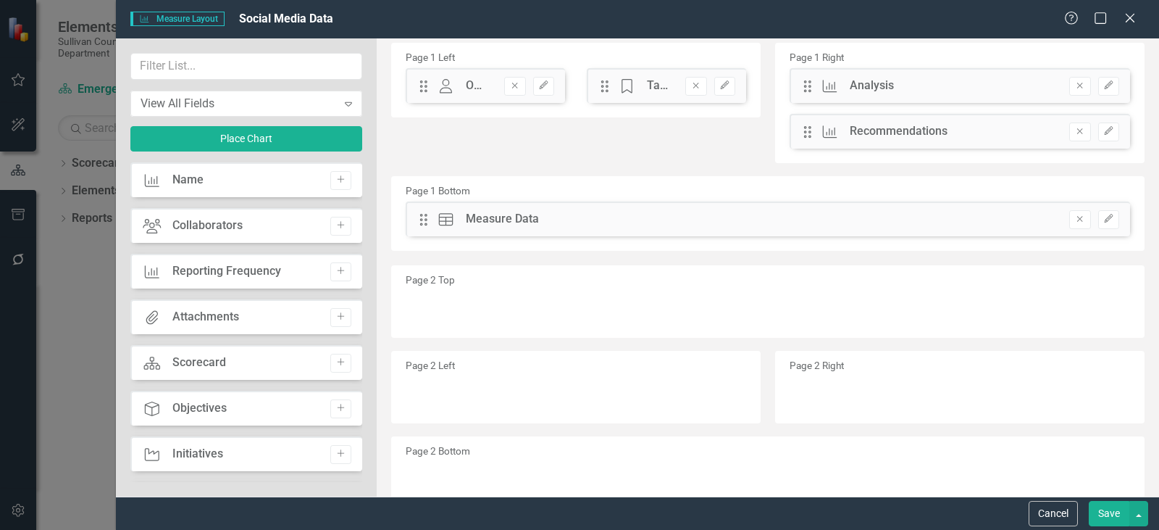
scroll to position [145, 0]
click at [456, 299] on div "Page 2 Top" at bounding box center [768, 300] width 754 height 72
click at [1062, 509] on button "Cancel" at bounding box center [1053, 513] width 49 height 25
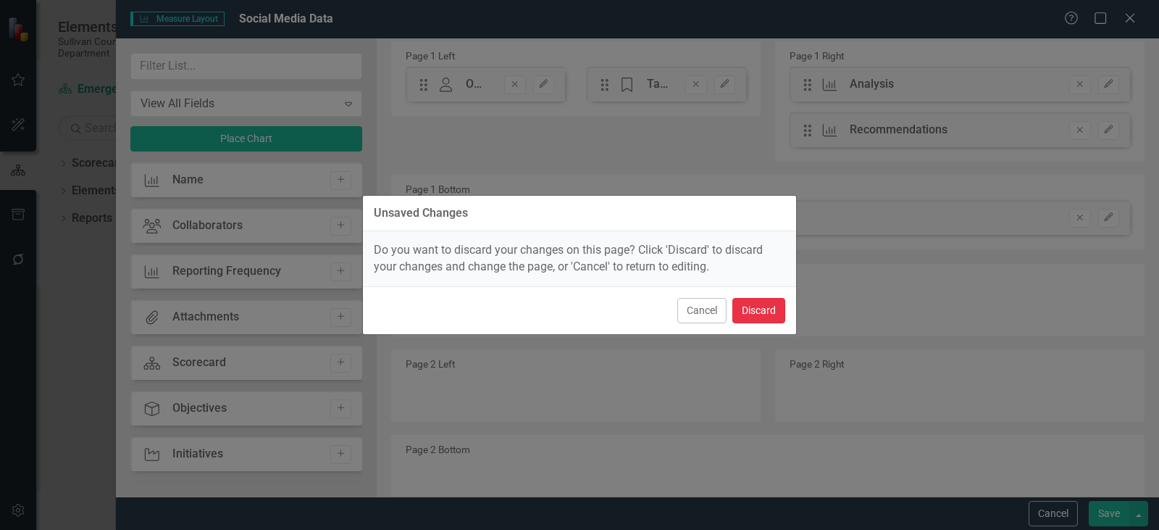
click at [772, 310] on button "Discard" at bounding box center [759, 310] width 53 height 25
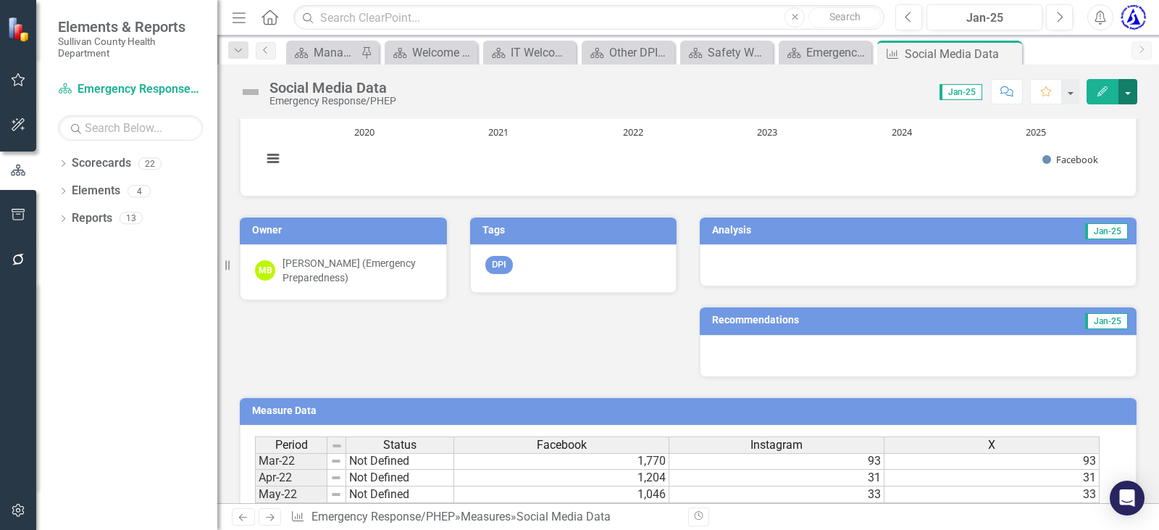
click at [1130, 98] on button "button" at bounding box center [1128, 91] width 19 height 25
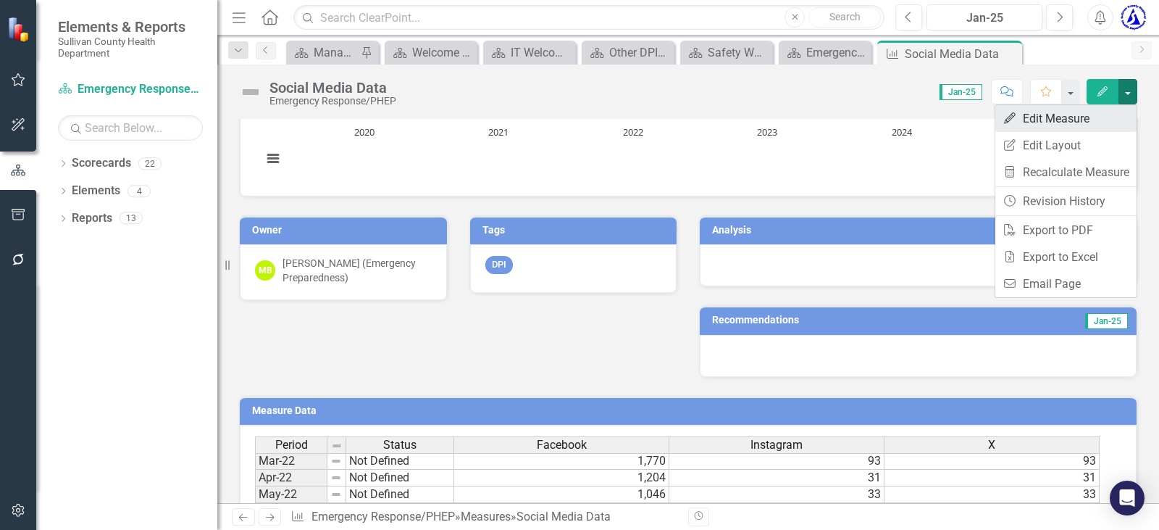
click at [1028, 121] on link "Edit Edit Measure" at bounding box center [1066, 118] width 141 height 27
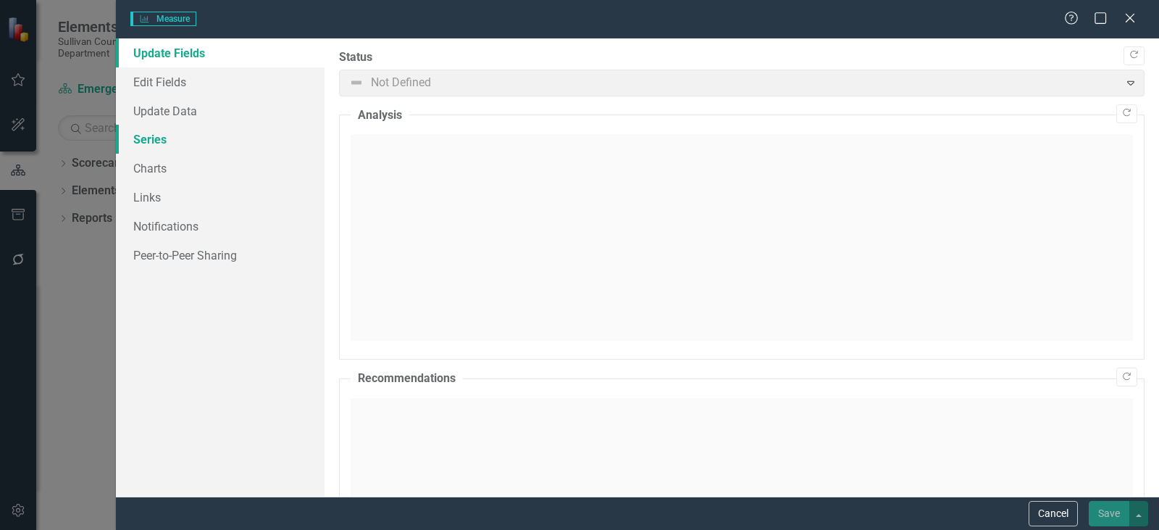
click at [146, 137] on link "Series" at bounding box center [220, 139] width 209 height 29
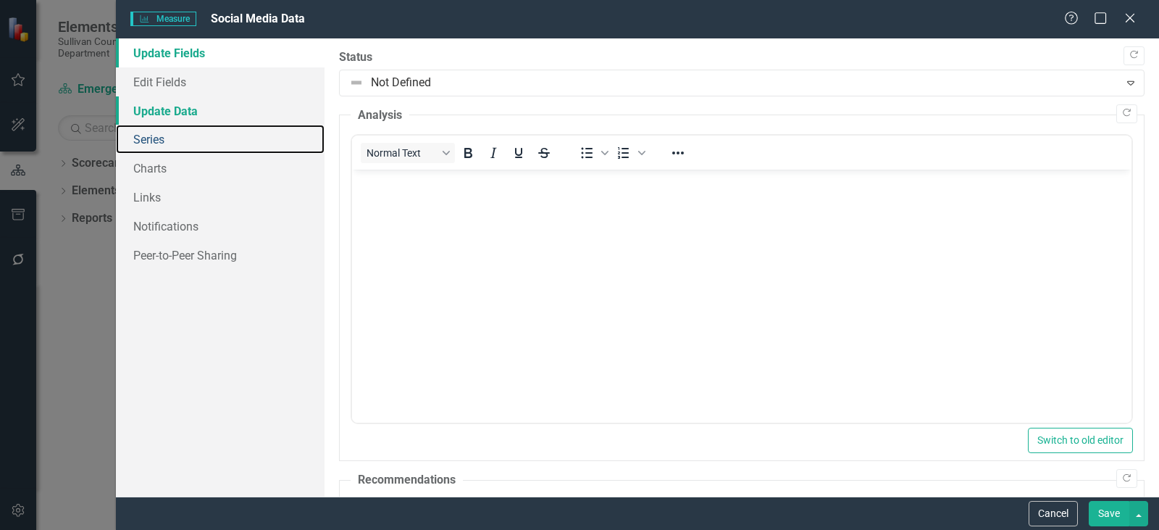
scroll to position [0, 0]
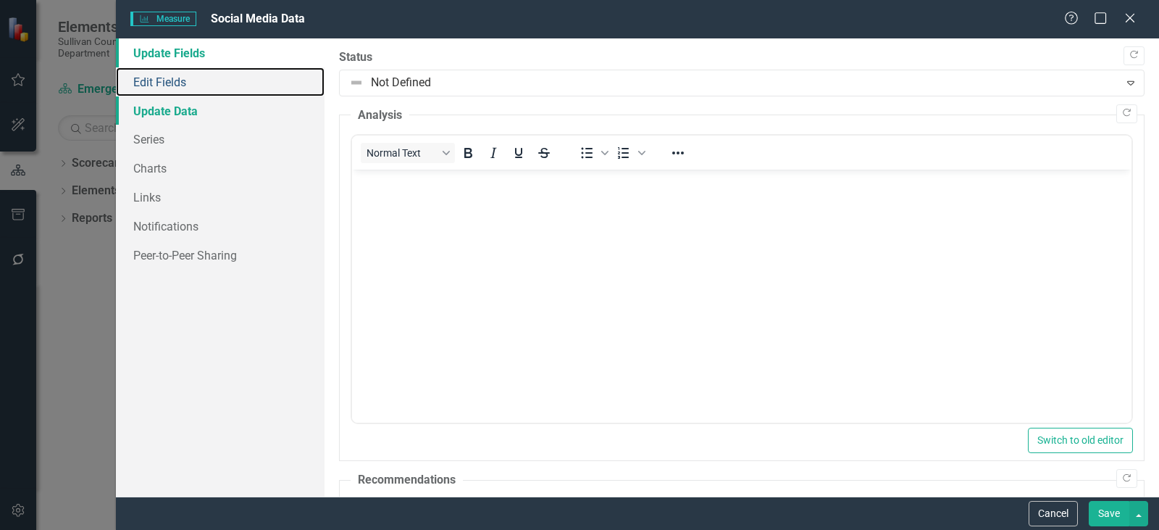
drag, startPoint x: 157, startPoint y: 84, endPoint x: 163, endPoint y: 112, distance: 28.1
click at [157, 83] on link "Edit Fields" at bounding box center [220, 81] width 209 height 29
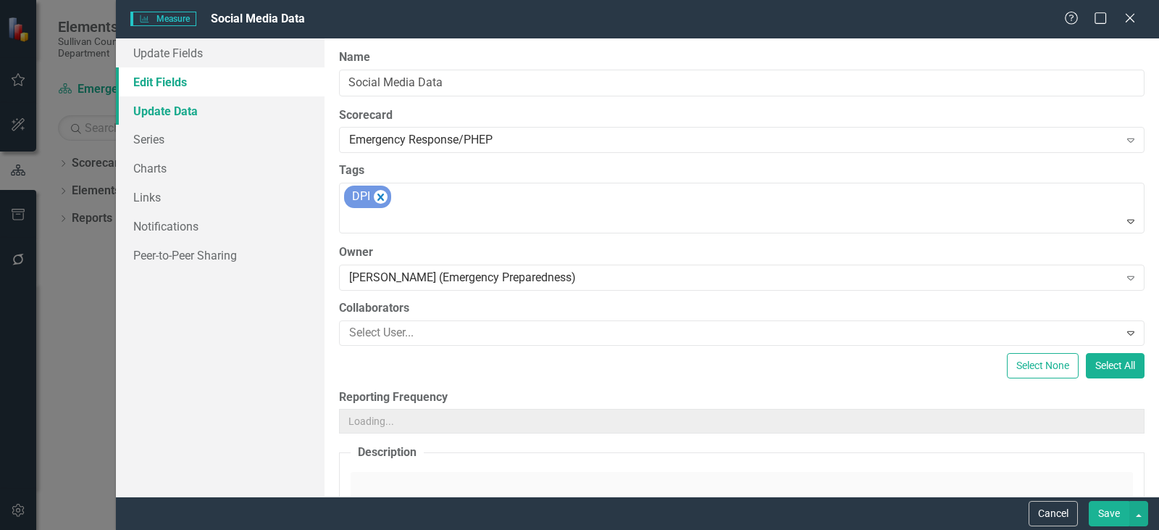
click at [164, 111] on link "Update Data" at bounding box center [220, 110] width 209 height 29
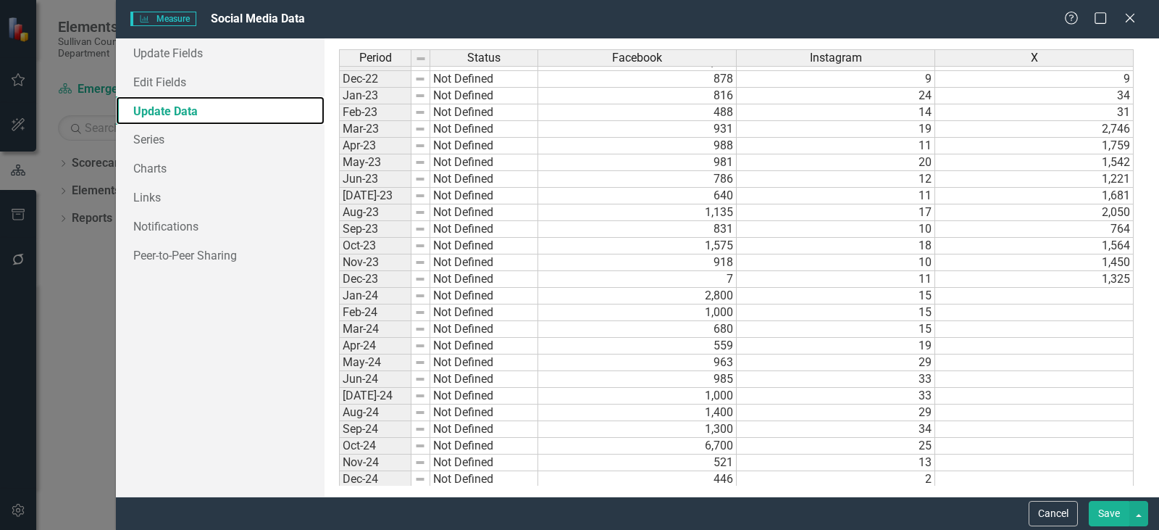
scroll to position [783, 0]
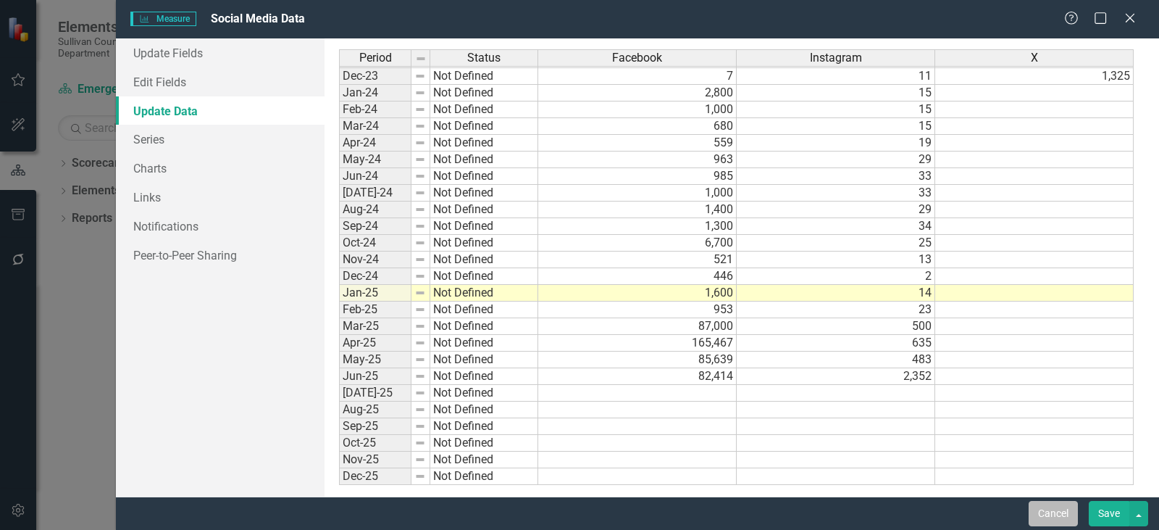
click at [1068, 517] on button "Cancel" at bounding box center [1053, 513] width 49 height 25
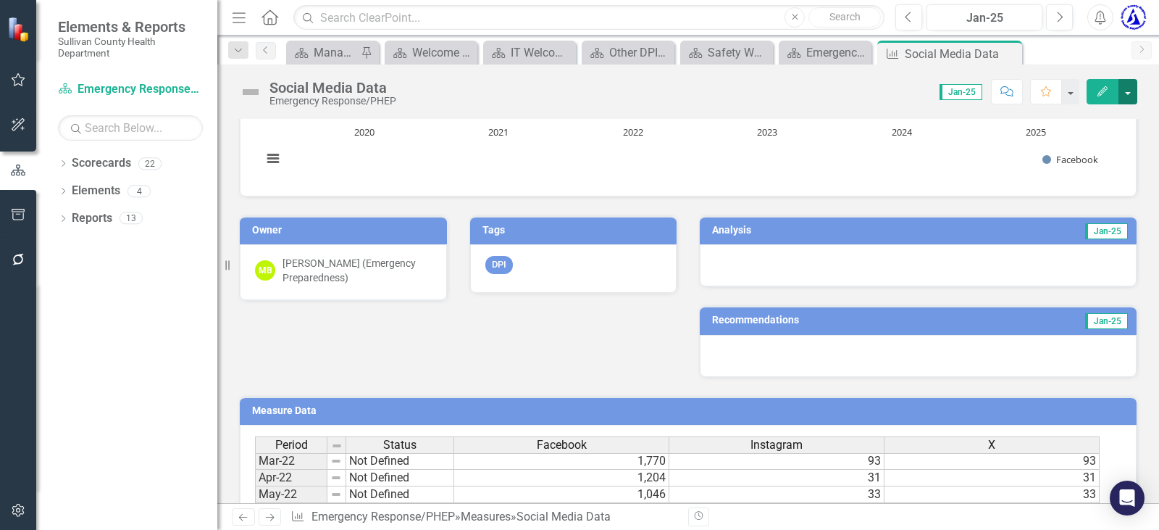
click at [1121, 96] on button "button" at bounding box center [1128, 91] width 19 height 25
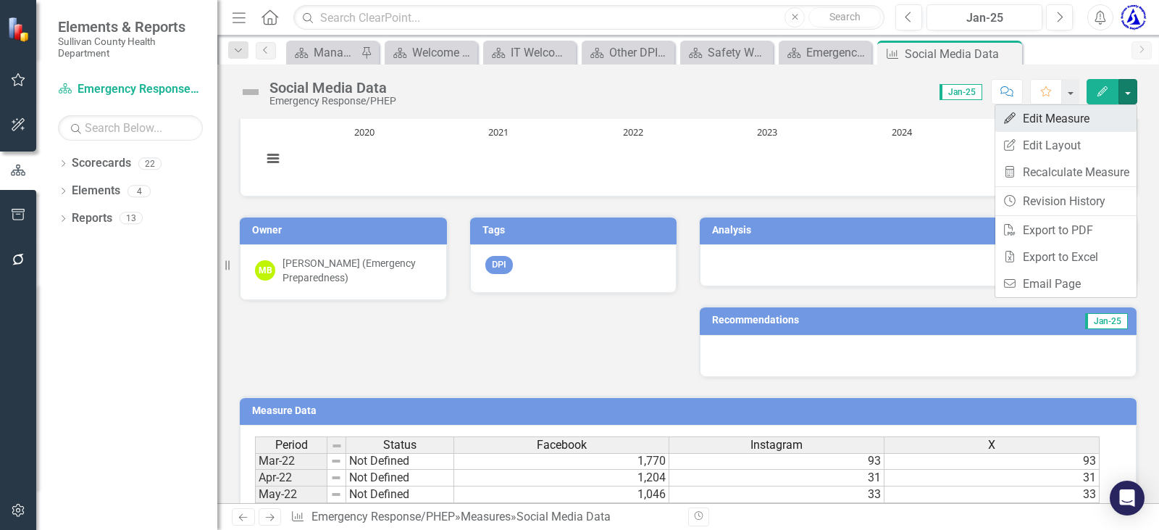
click at [1059, 120] on link "Edit Edit Measure" at bounding box center [1066, 118] width 141 height 27
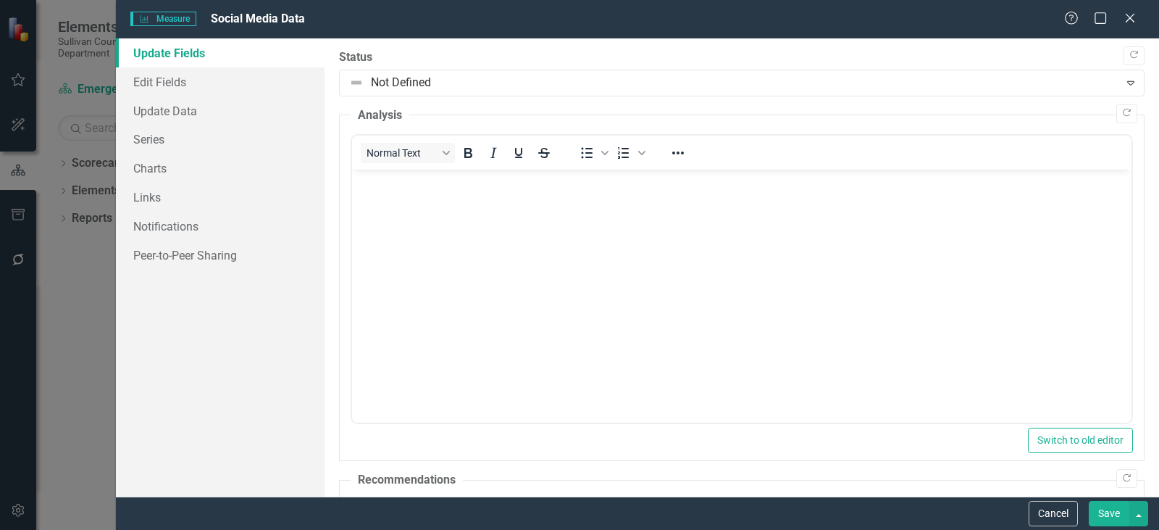
scroll to position [0, 0]
click at [178, 81] on link "Edit Fields" at bounding box center [220, 81] width 209 height 29
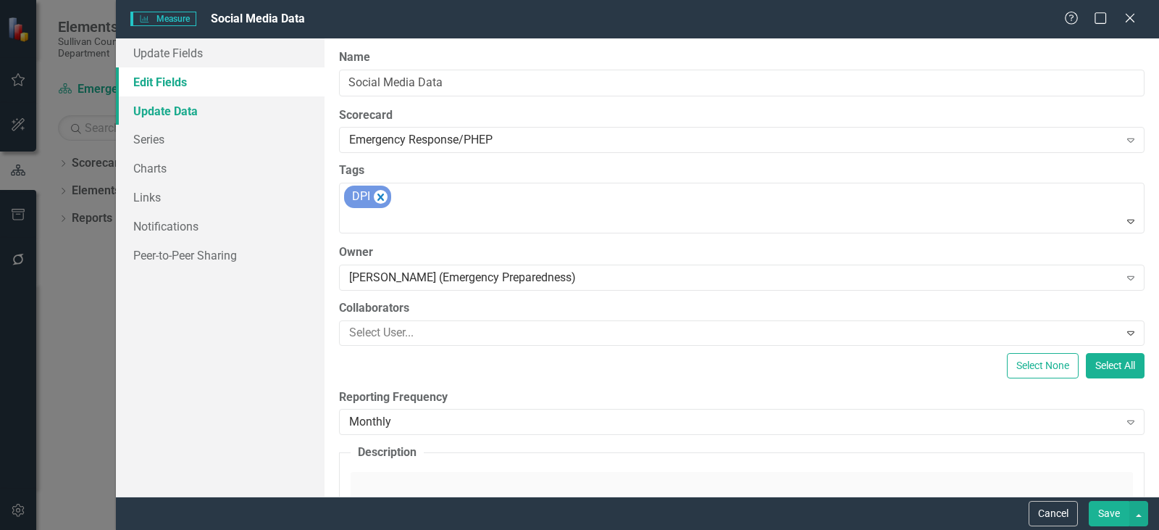
click at [180, 108] on link "Update Data" at bounding box center [220, 110] width 209 height 29
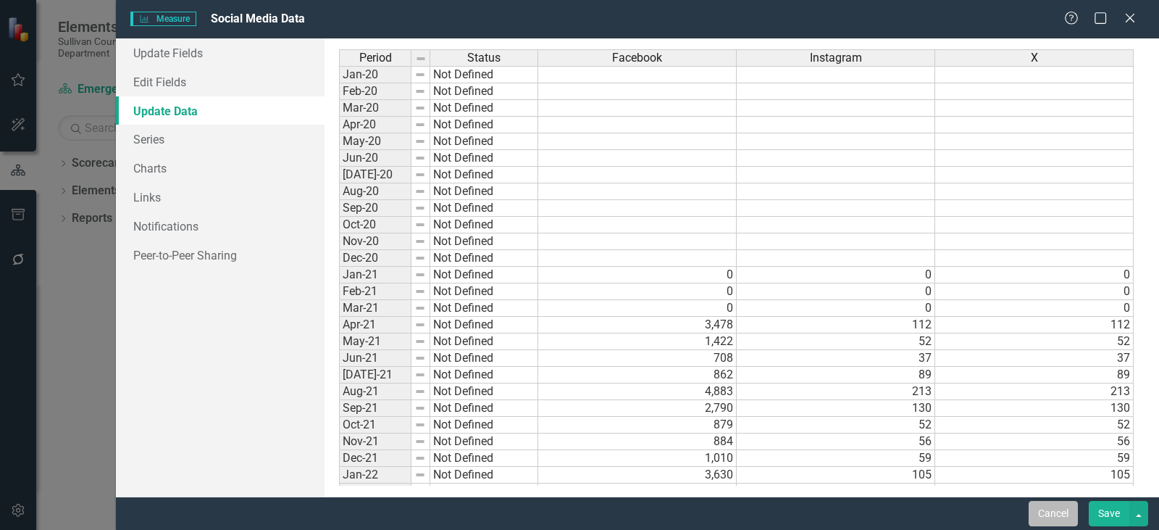
click at [1047, 511] on button "Cancel" at bounding box center [1053, 513] width 49 height 25
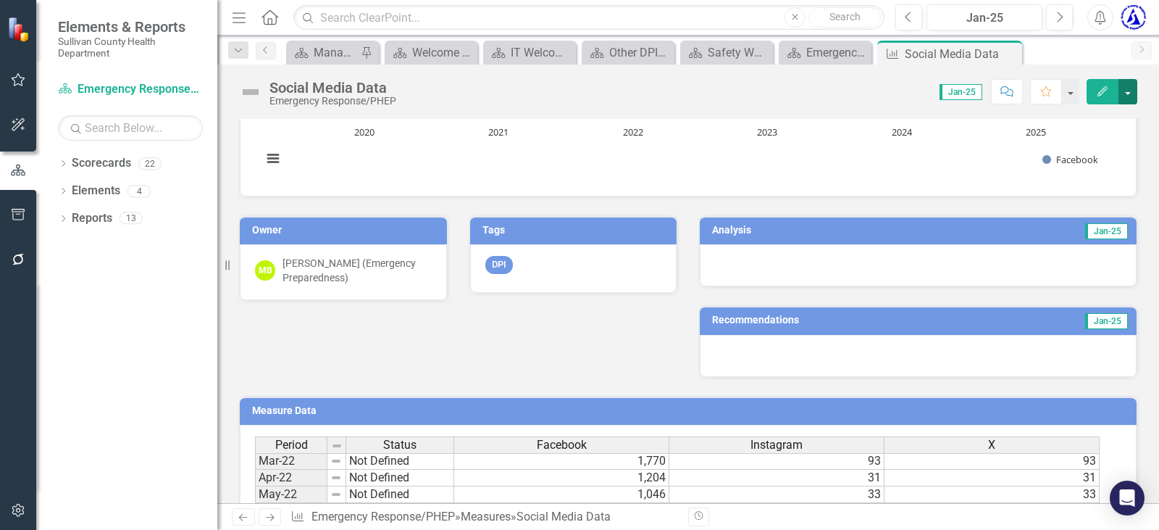
click at [1128, 99] on button "button" at bounding box center [1128, 91] width 19 height 25
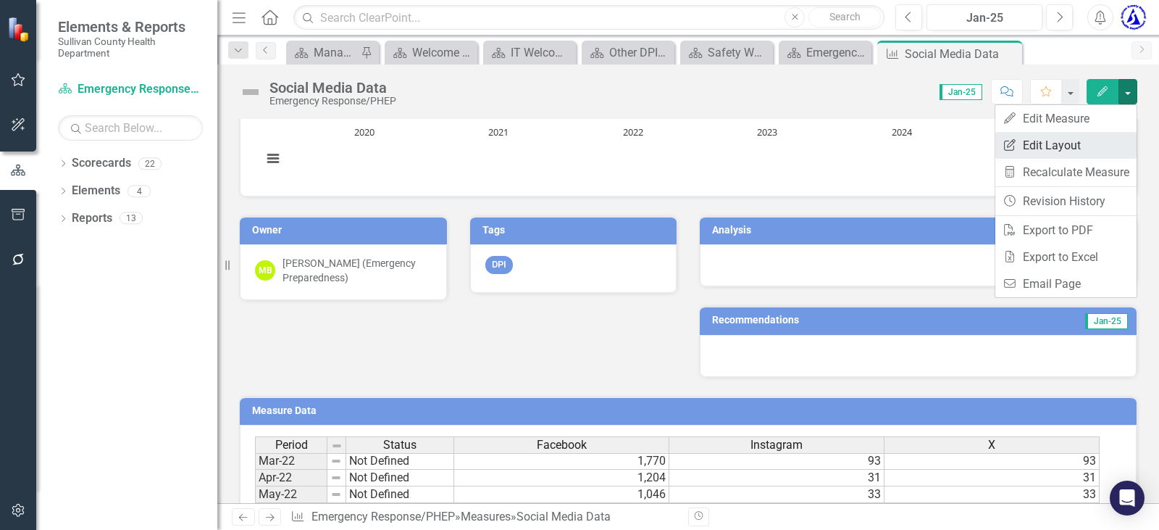
click at [1068, 143] on link "Edit Report Edit Layout" at bounding box center [1066, 145] width 141 height 27
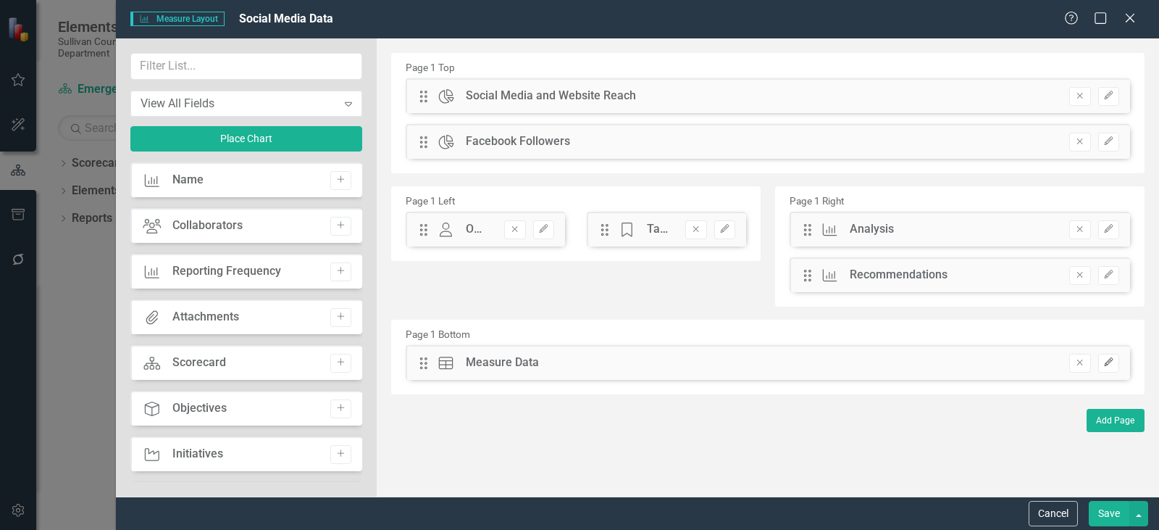
click at [1113, 359] on icon "Edit" at bounding box center [1109, 362] width 11 height 9
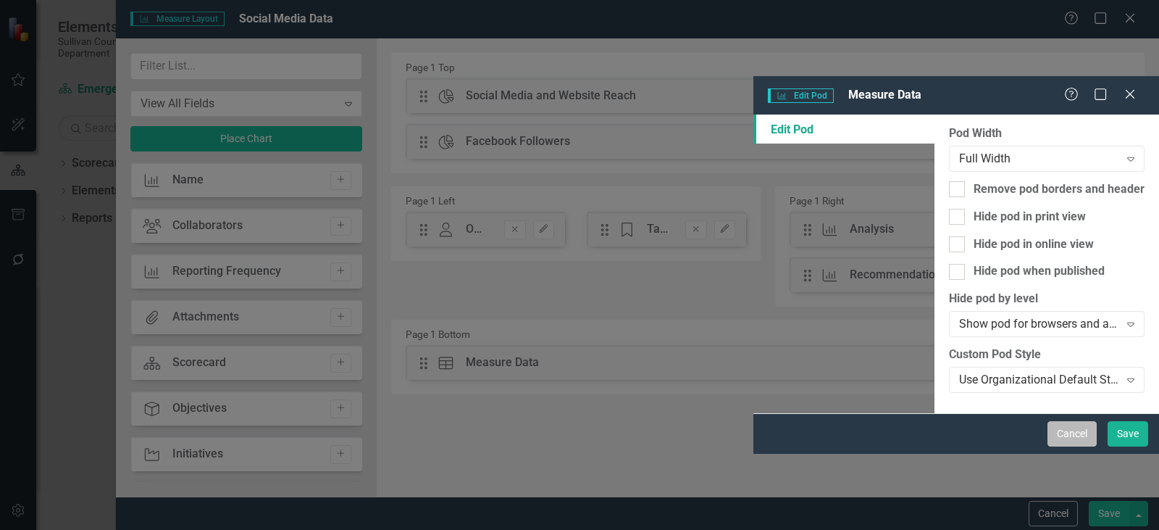
click at [1065, 446] on button "Cancel" at bounding box center [1072, 433] width 49 height 25
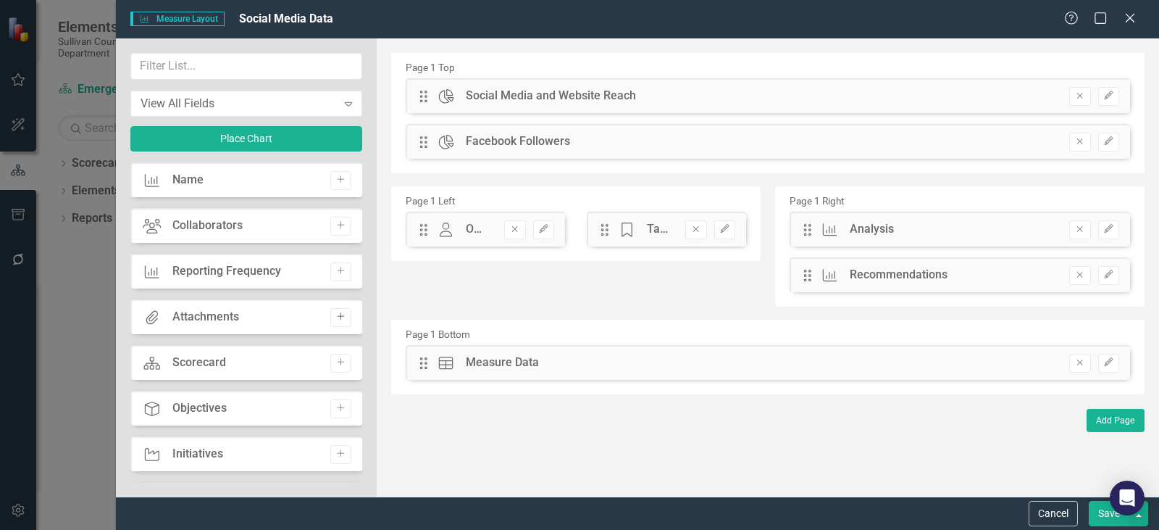
click at [336, 316] on icon "Add" at bounding box center [341, 316] width 11 height 9
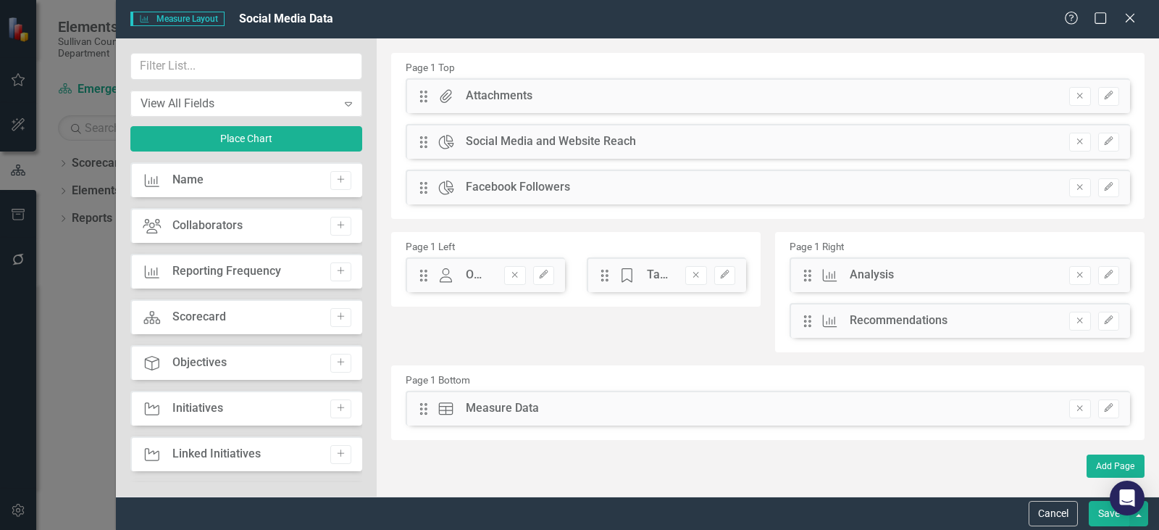
click at [481, 92] on div "Attachments" at bounding box center [499, 96] width 67 height 17
click at [1109, 96] on icon "Edit" at bounding box center [1109, 95] width 11 height 9
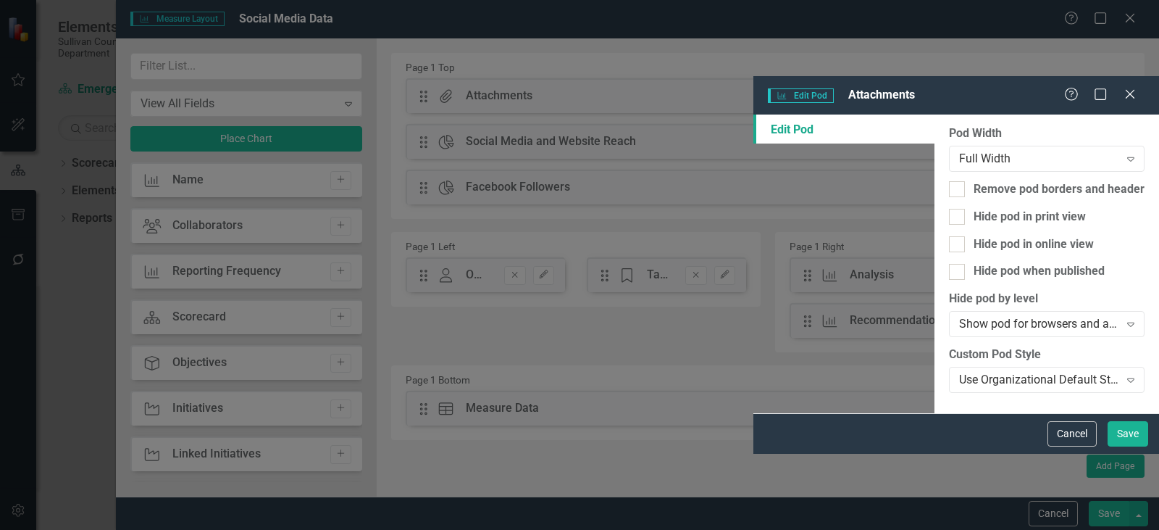
drag, startPoint x: 1059, startPoint y: 514, endPoint x: 1031, endPoint y: 491, distance: 35.5
click at [1059, 446] on button "Cancel" at bounding box center [1072, 433] width 49 height 25
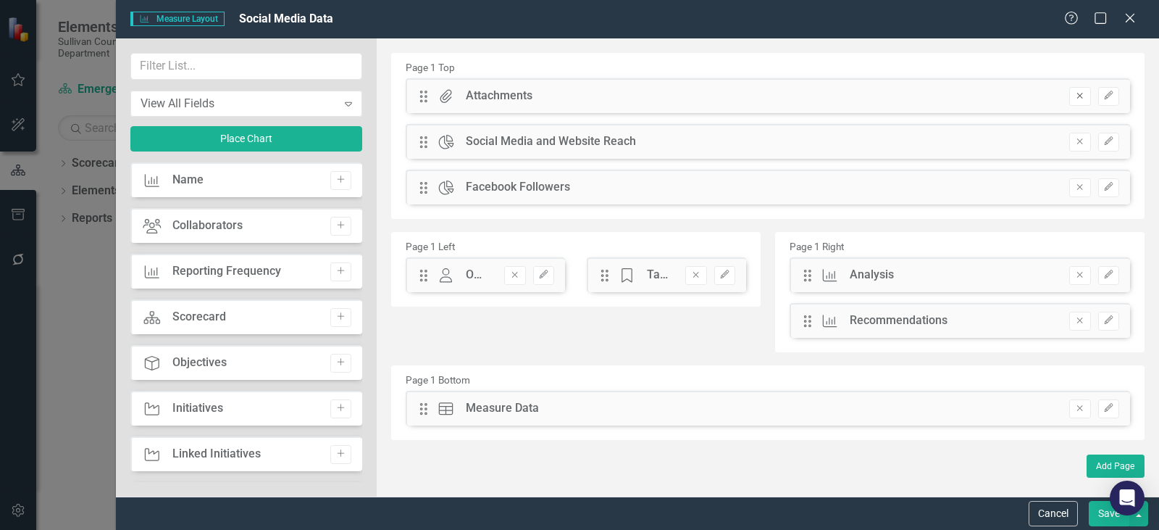
click at [1079, 90] on button "Remove" at bounding box center [1080, 96] width 21 height 19
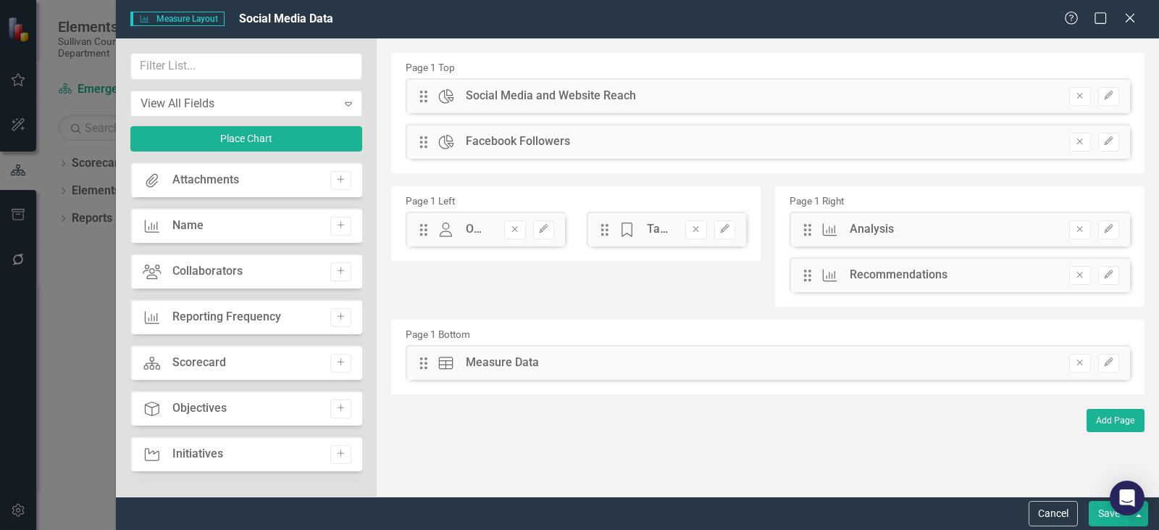
click at [1100, 511] on button "Save" at bounding box center [1109, 513] width 41 height 25
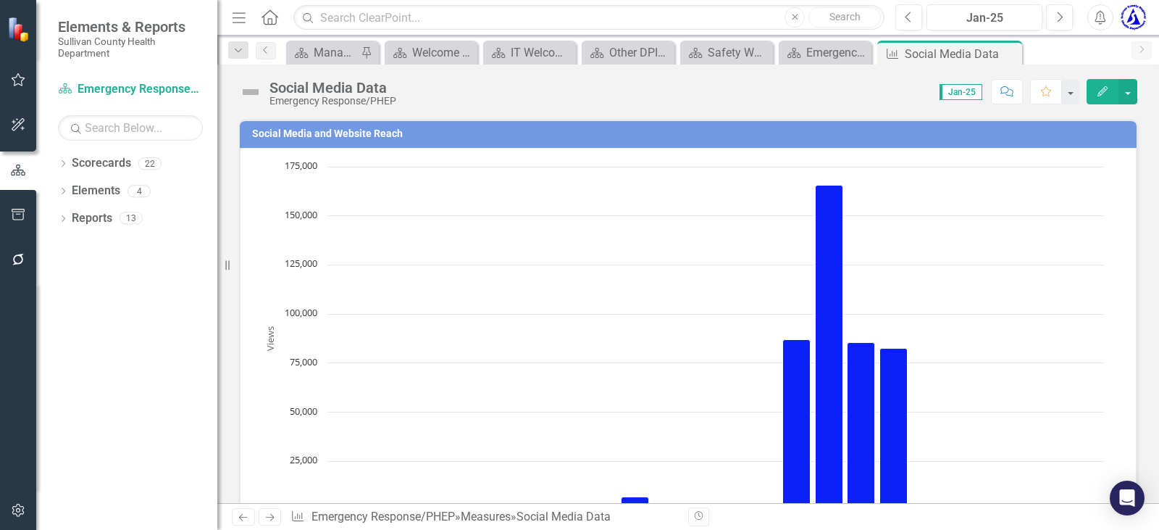
click at [0, 0] on icon "Close" at bounding box center [0, 0] width 0 height 0
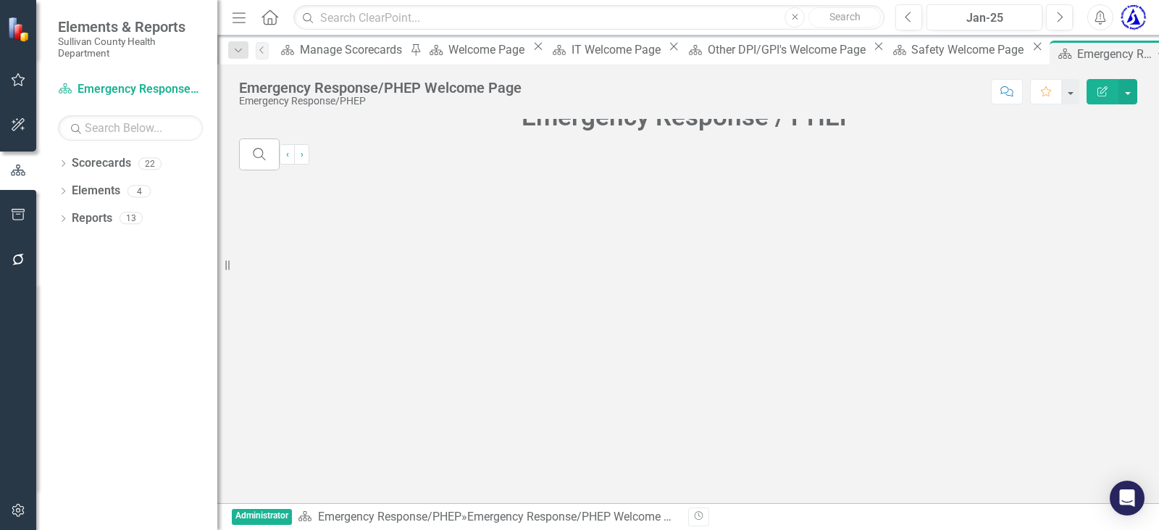
click at [1159, 53] on icon "Close" at bounding box center [1181, 54] width 14 height 12
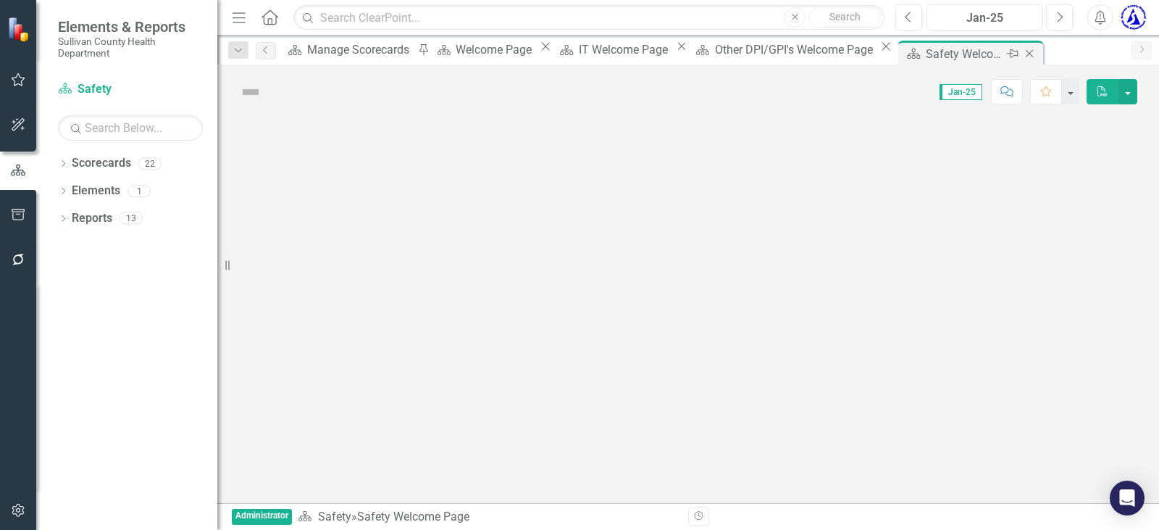
click at [1023, 54] on icon "Close" at bounding box center [1030, 54] width 14 height 12
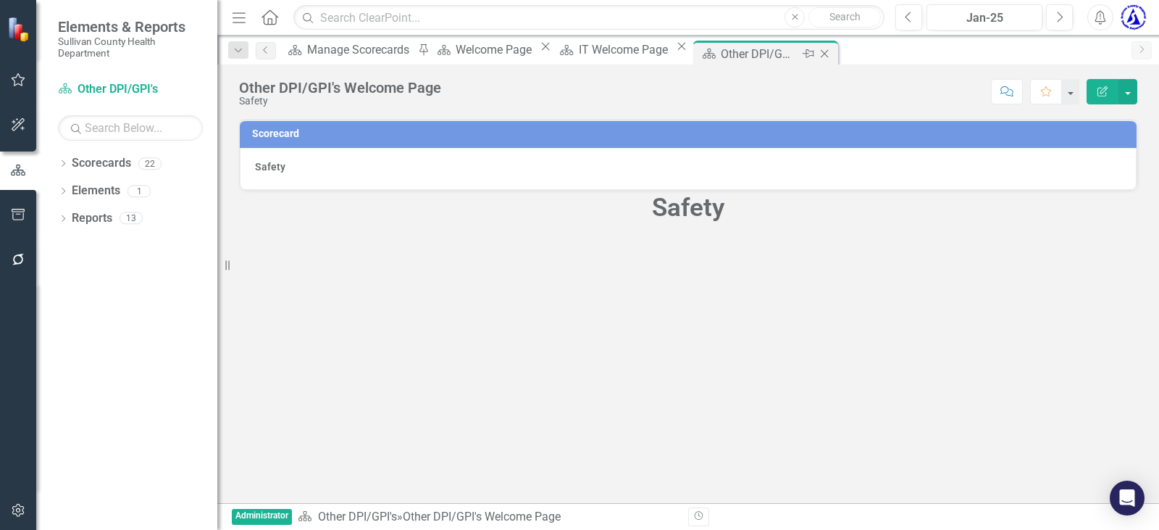
click at [832, 49] on icon "Close" at bounding box center [824, 54] width 14 height 12
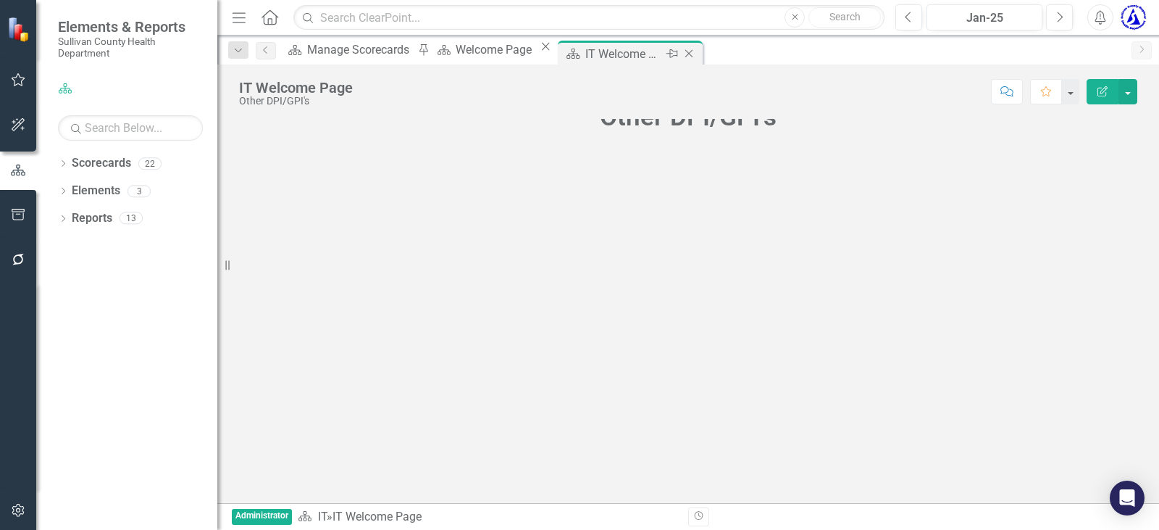
click at [696, 51] on icon "Close" at bounding box center [689, 54] width 14 height 12
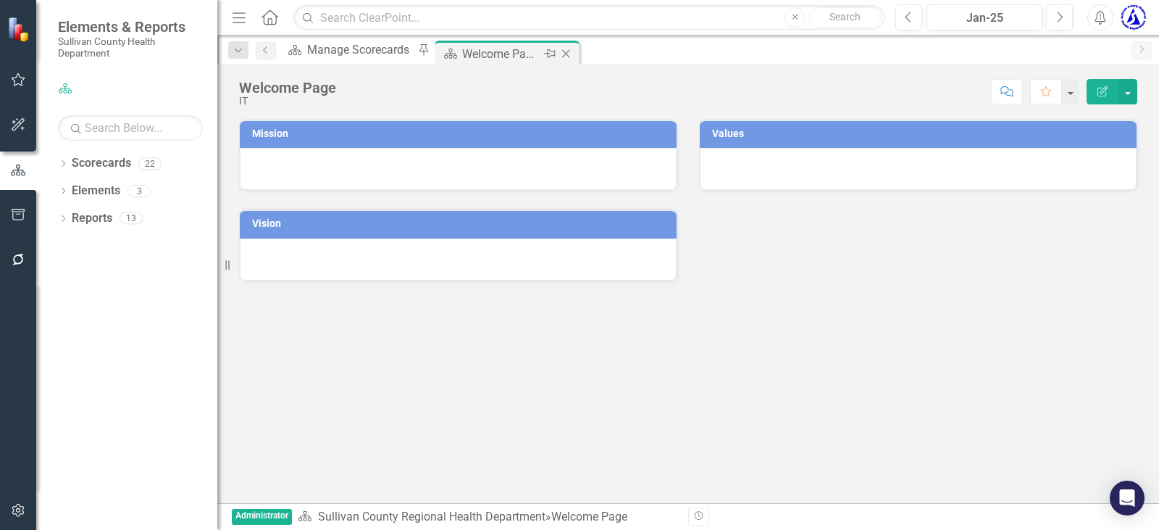
click at [569, 51] on icon "Close" at bounding box center [566, 54] width 14 height 12
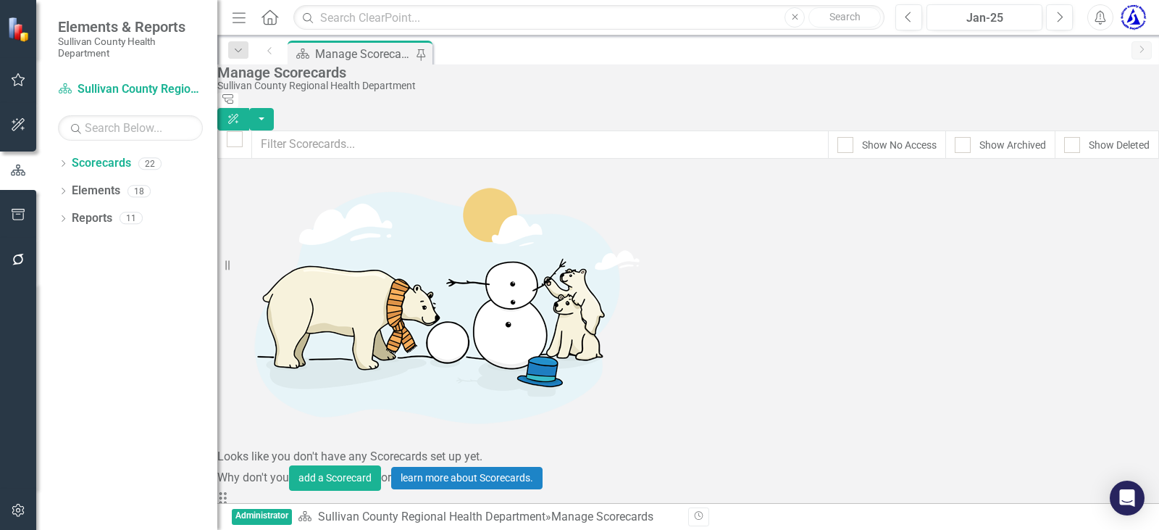
scroll to position [217, 0]
